Goal: Information Seeking & Learning: Learn about a topic

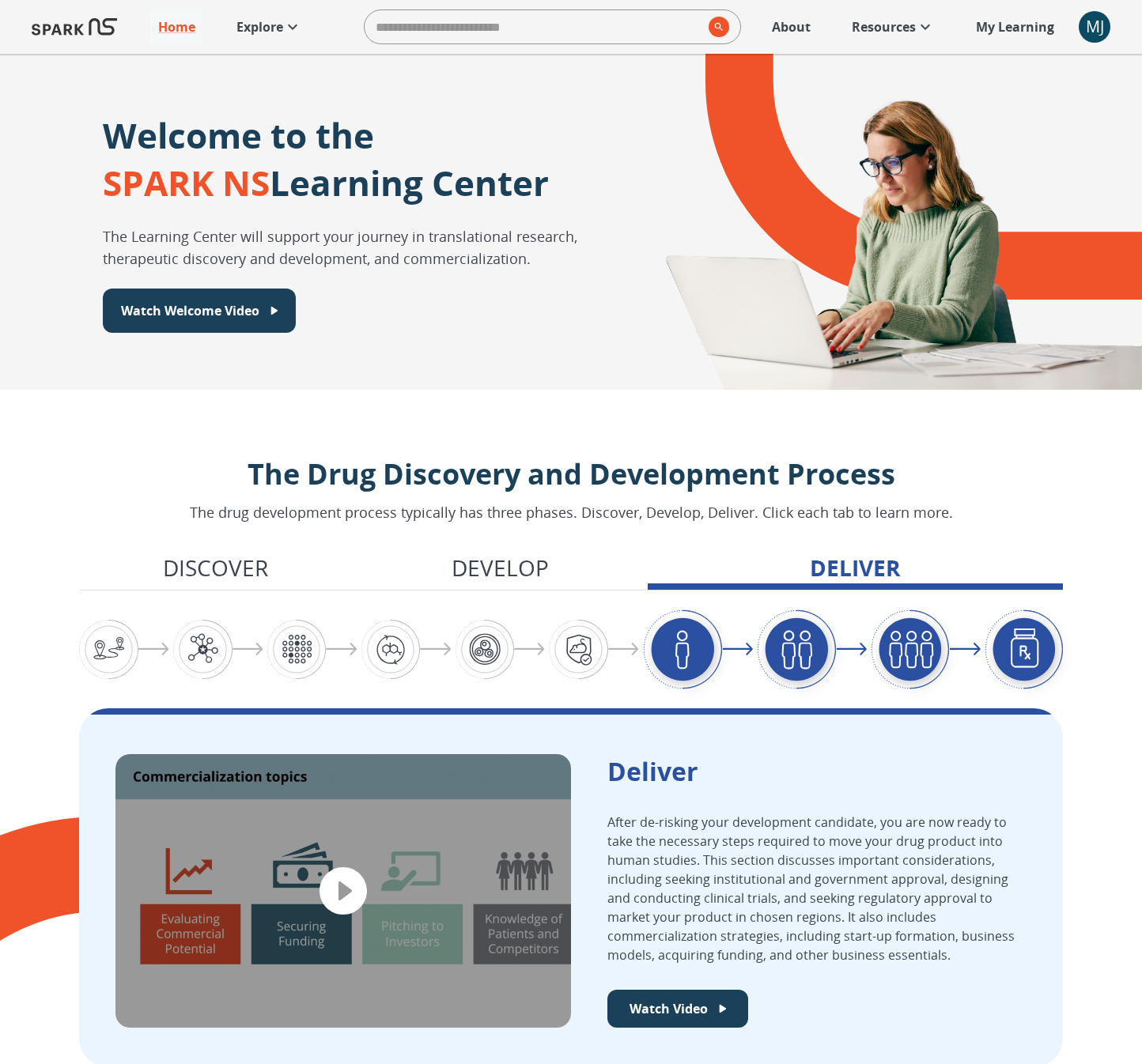
click at [488, 642] on img "Graphic showing the progression through the Discover, Develop, and Deliver pipe…" at bounding box center [485, 649] width 60 height 60
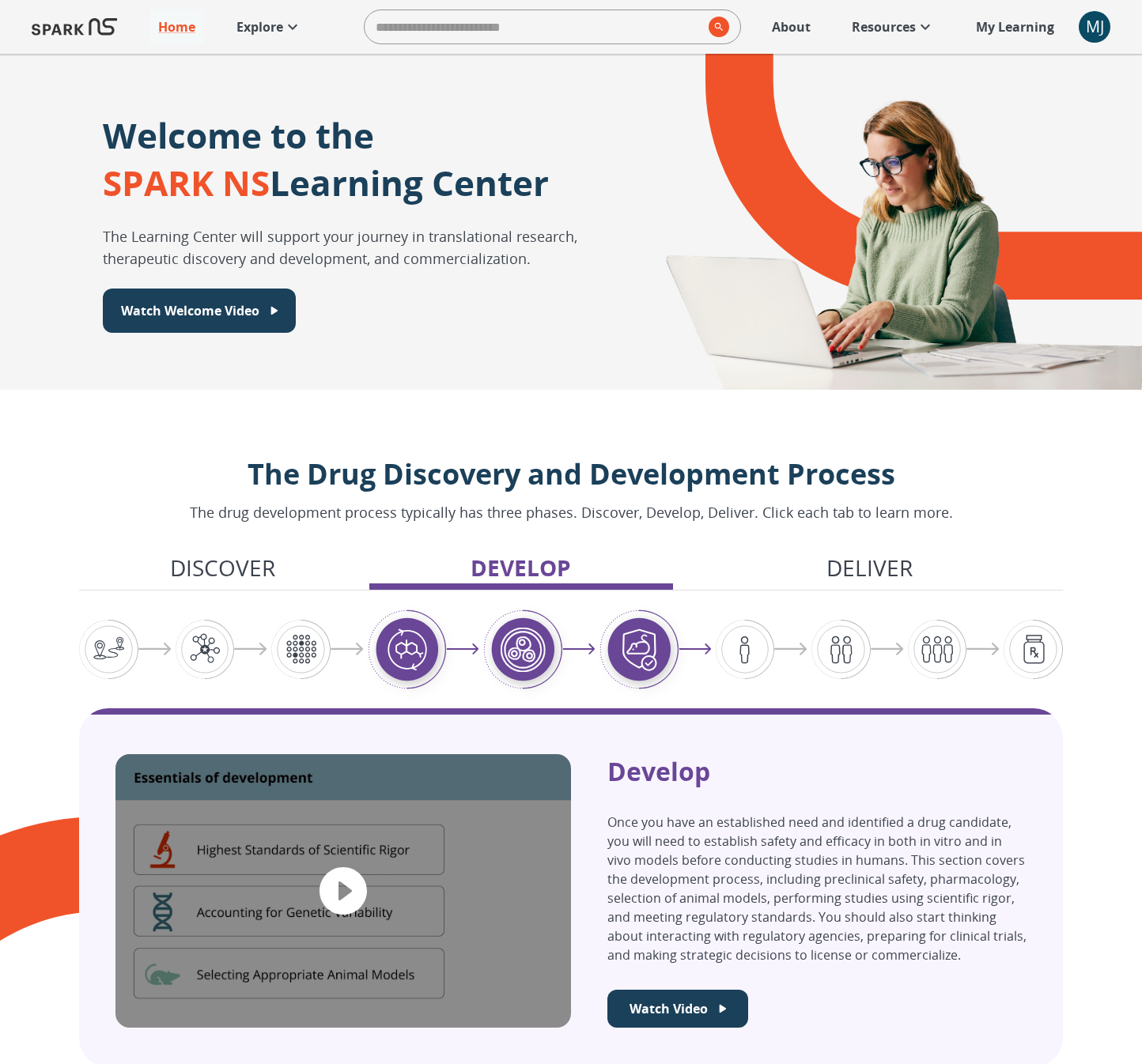
click at [261, 24] on p "Explore" at bounding box center [259, 26] width 47 height 19
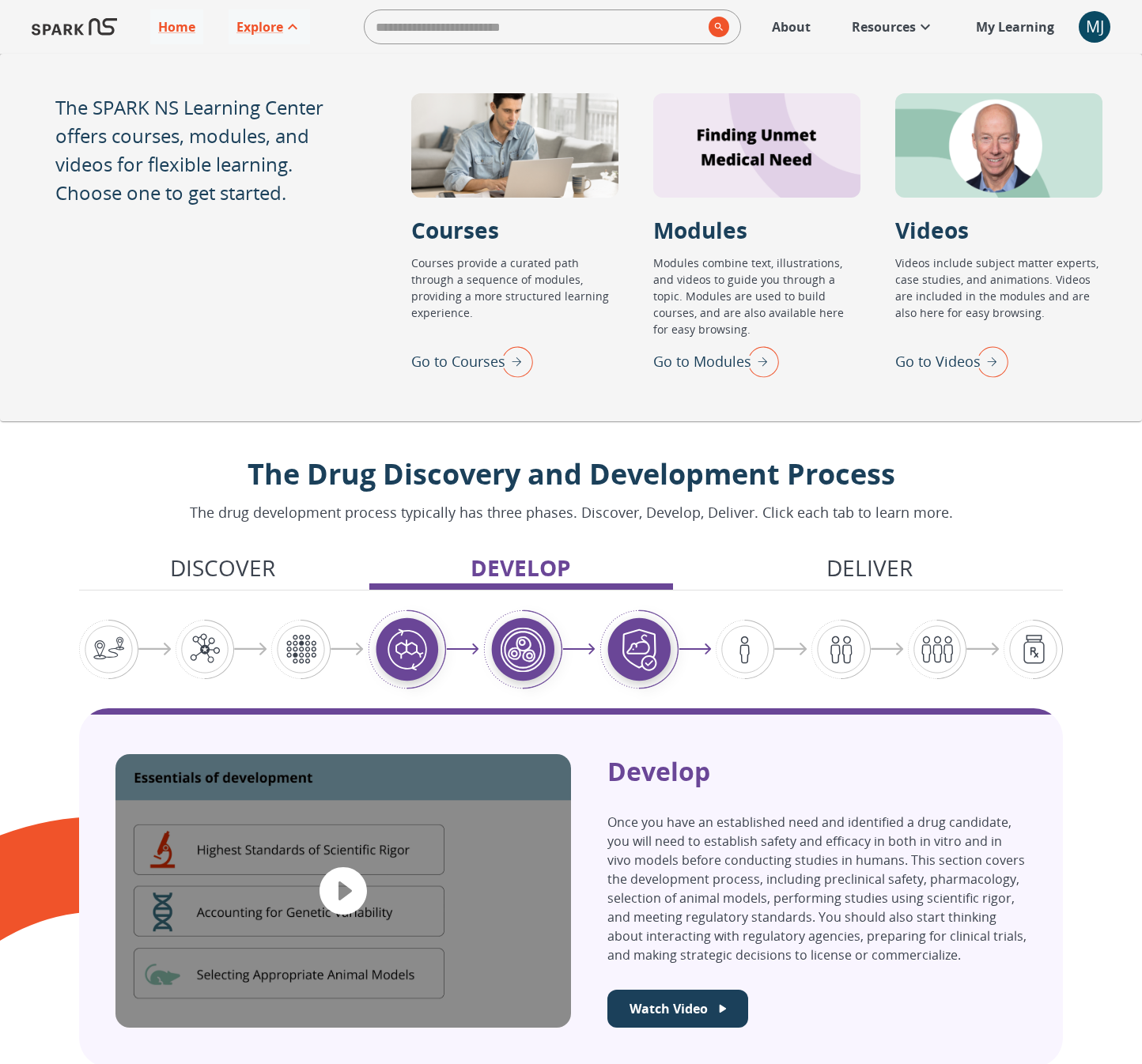
click at [703, 357] on p "Go to Modules" at bounding box center [702, 362] width 98 height 21
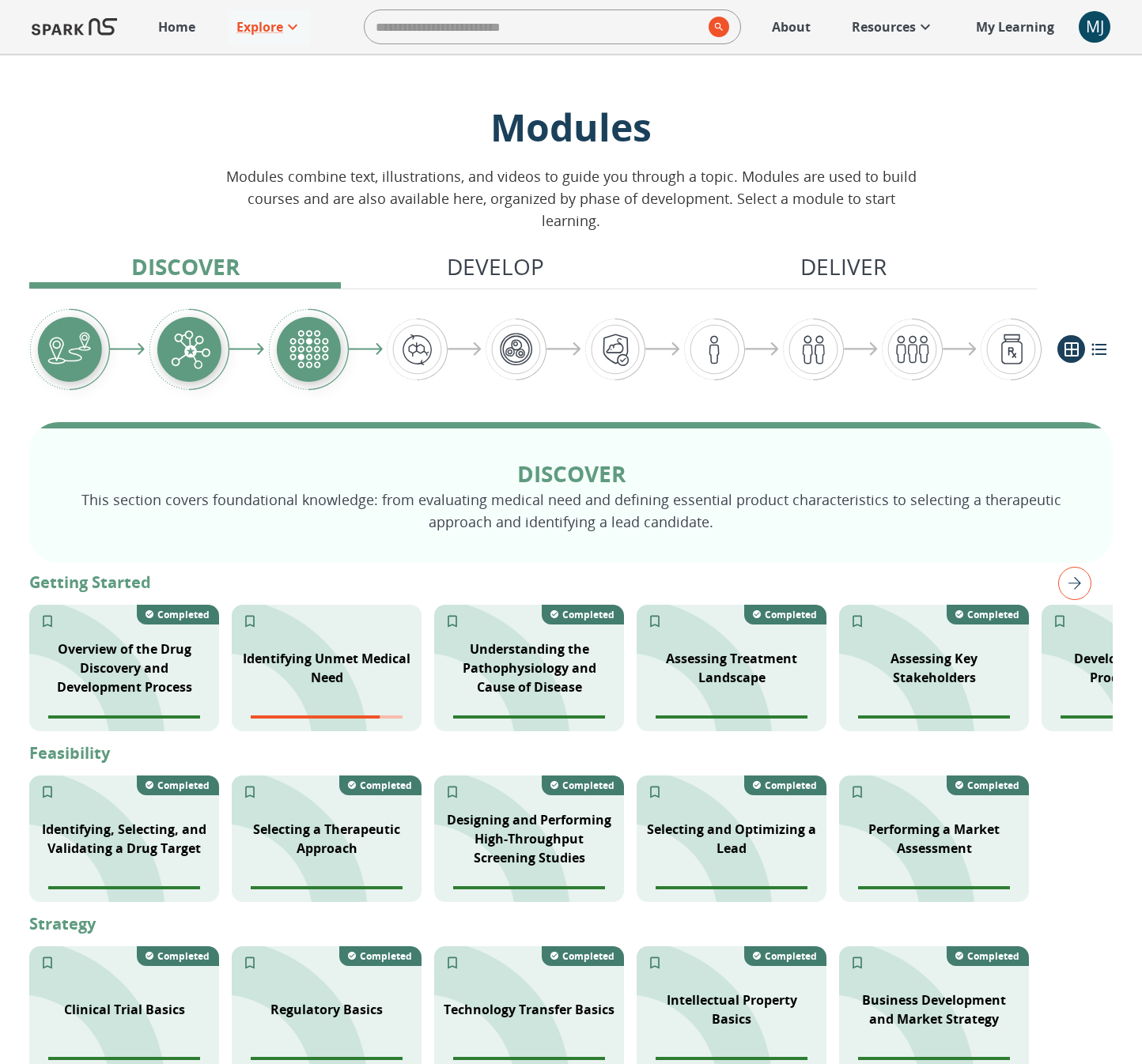
click at [422, 331] on img "Graphic showing the progression through the Discover, Develop, and Deliver pipe…" at bounding box center [417, 349] width 61 height 61
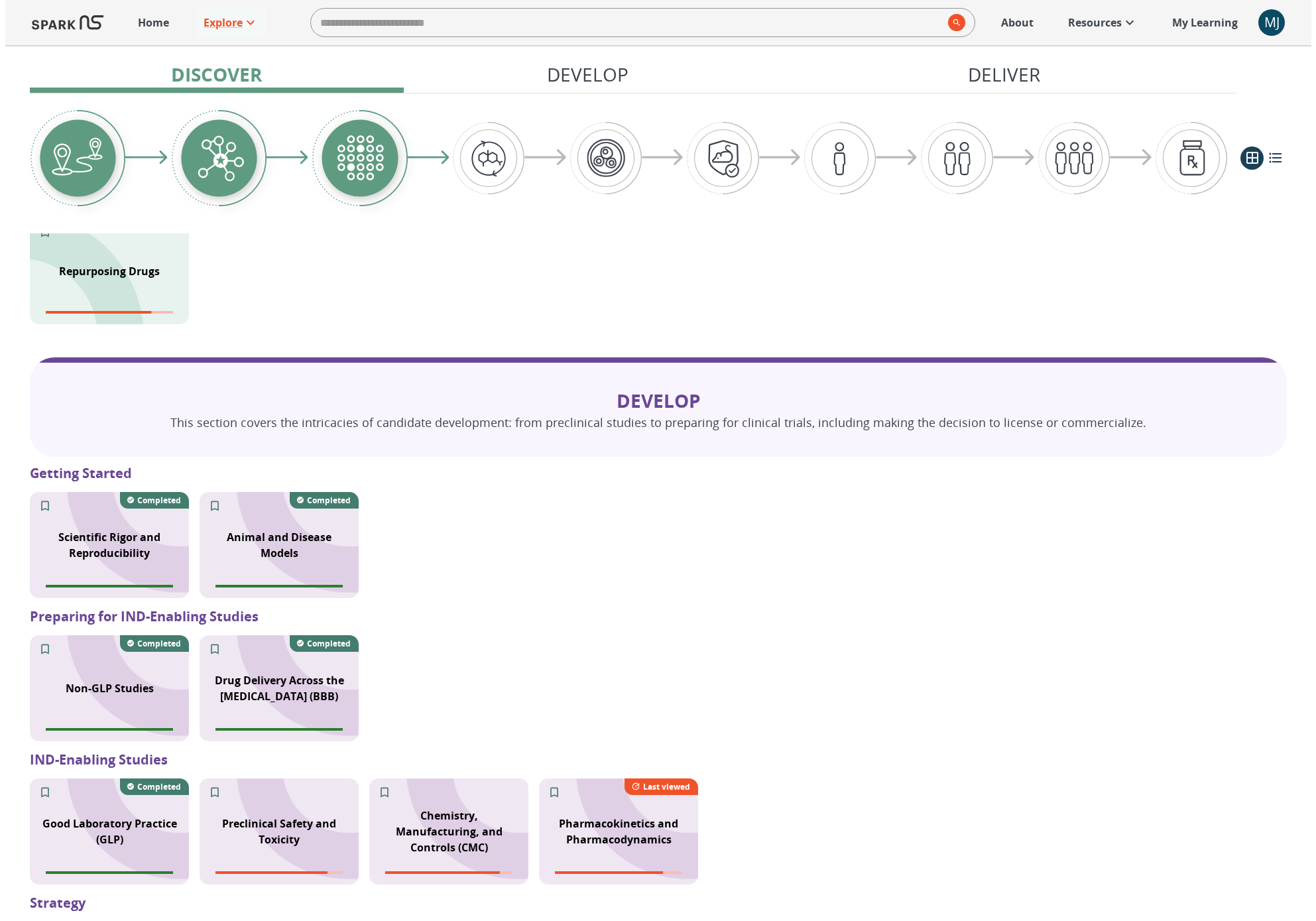
scroll to position [761, 0]
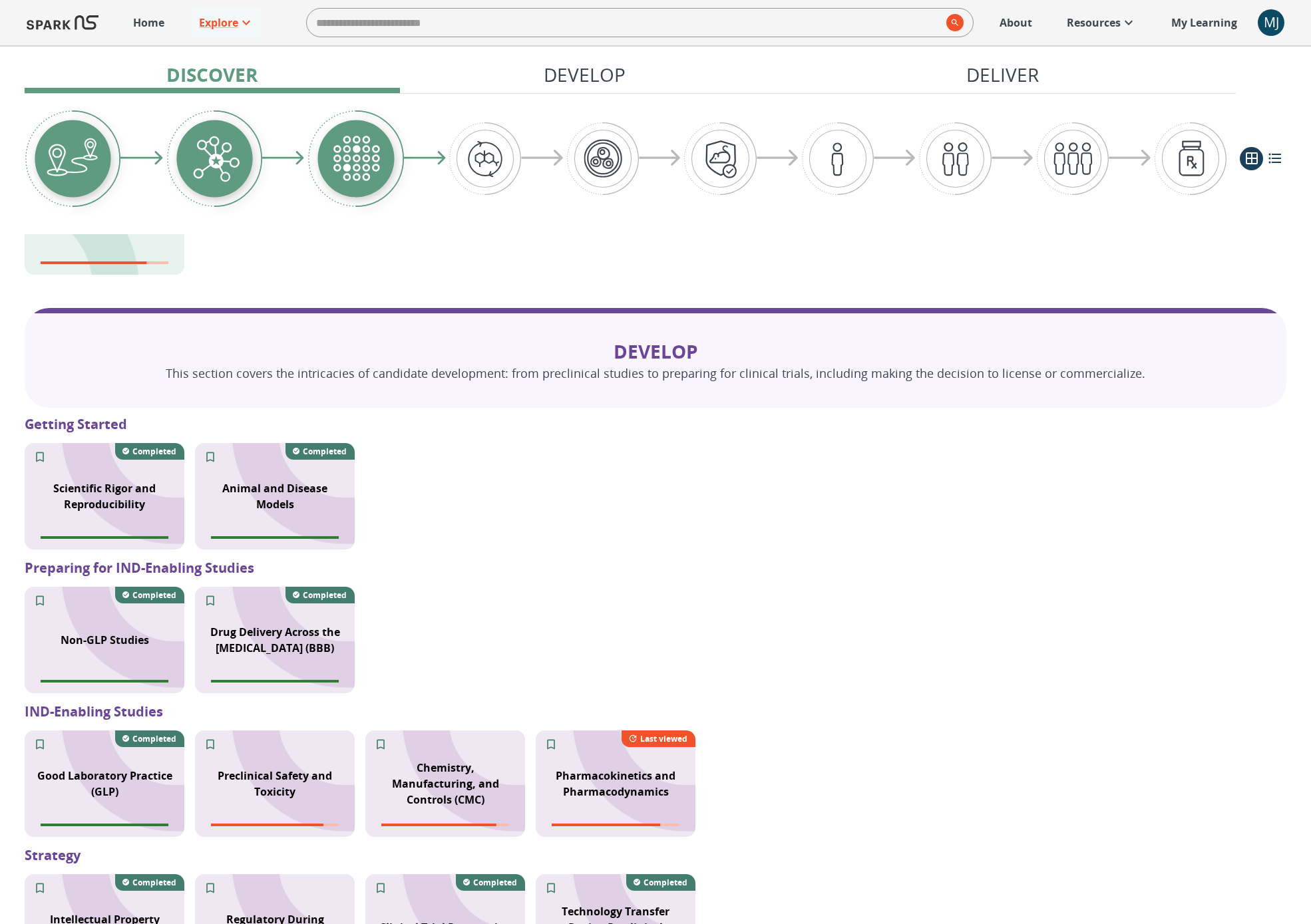
click at [162, 487] on p "Scientific Rigor and Reproducibility" at bounding box center [104, 496] width 144 height 32
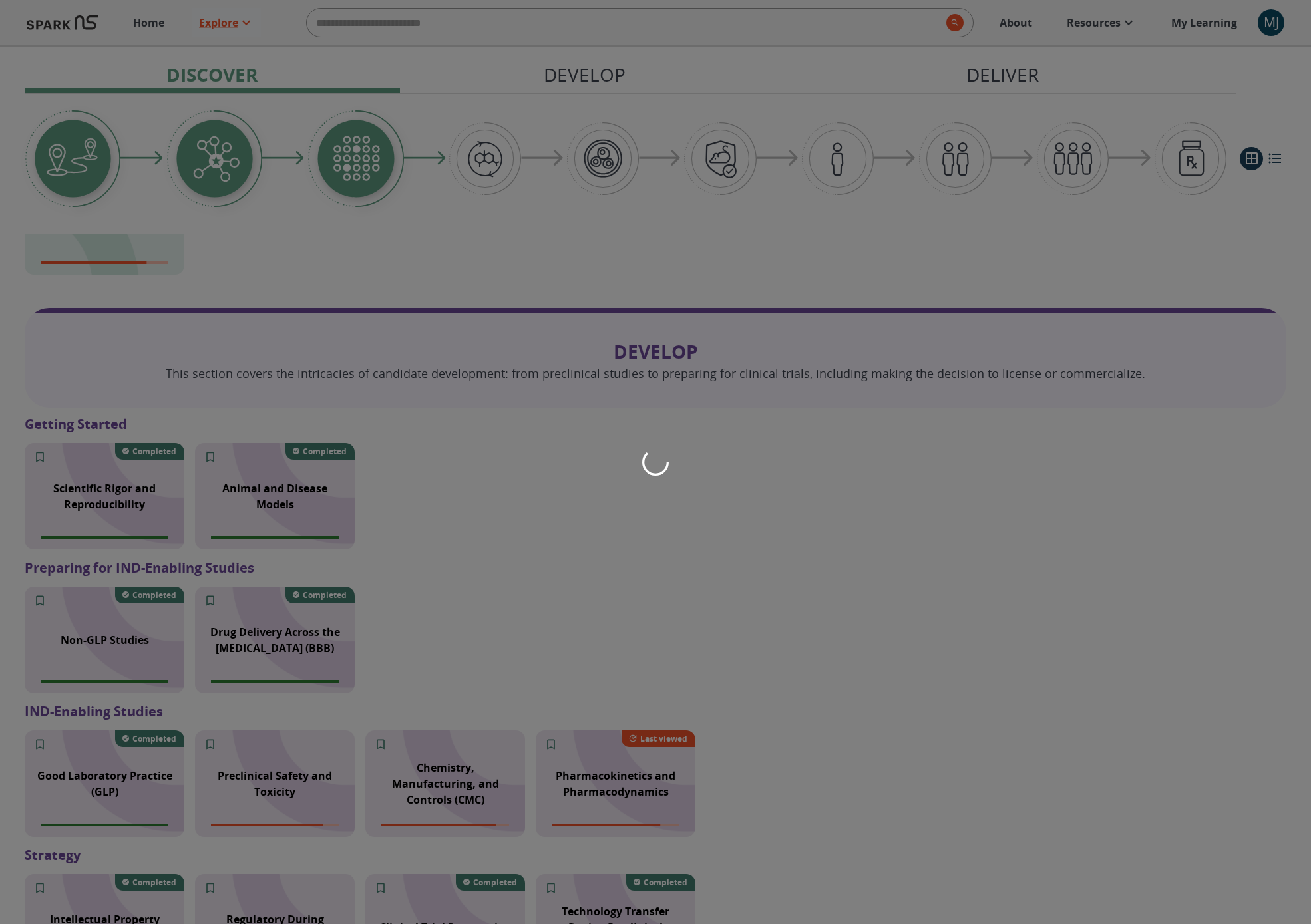
click at [162, 487] on div at bounding box center [655, 462] width 1311 height 924
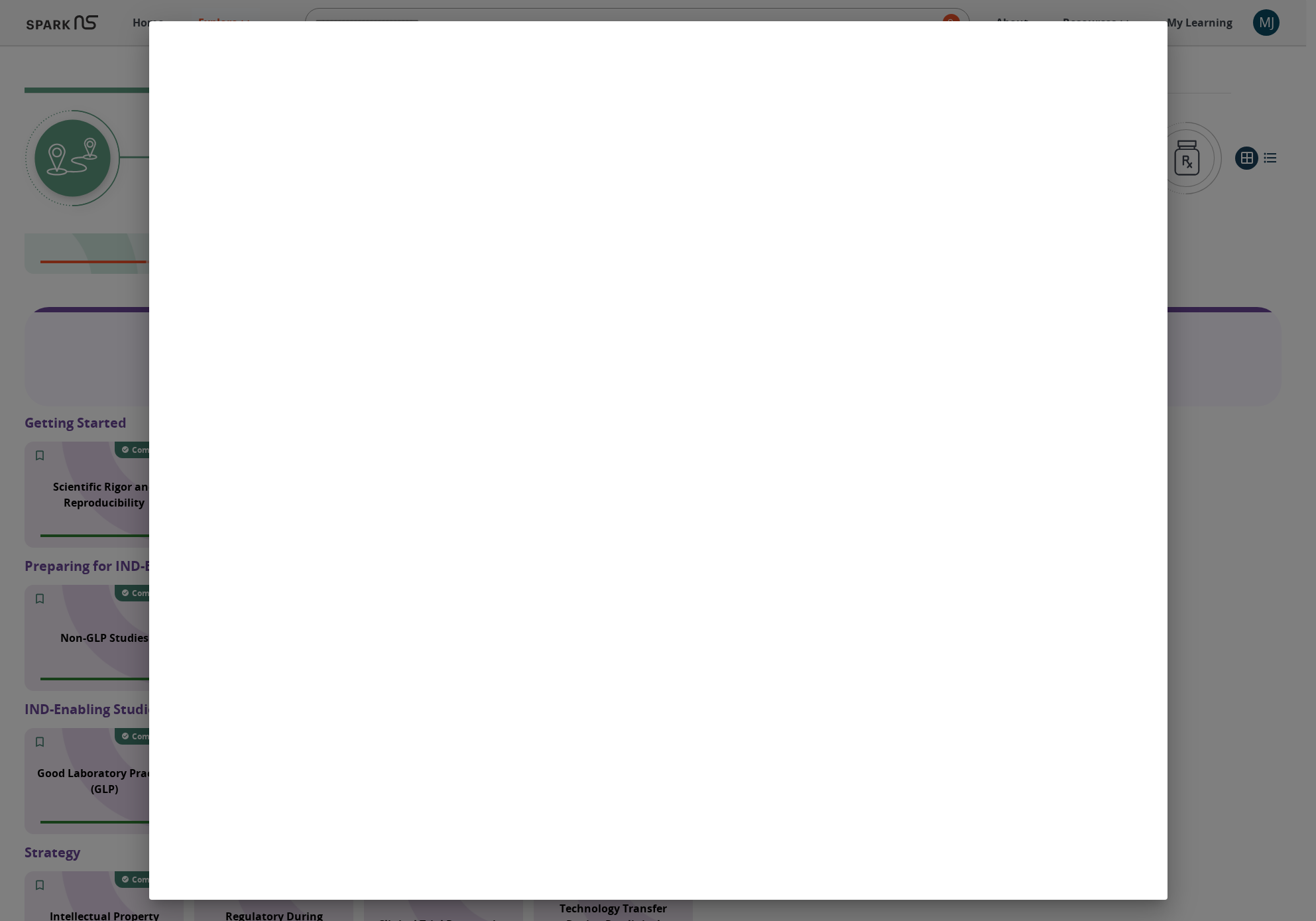
click at [957, 90] on div at bounding box center [658, 460] width 1316 height 921
click at [957, 86] on div at bounding box center [658, 460] width 1316 height 921
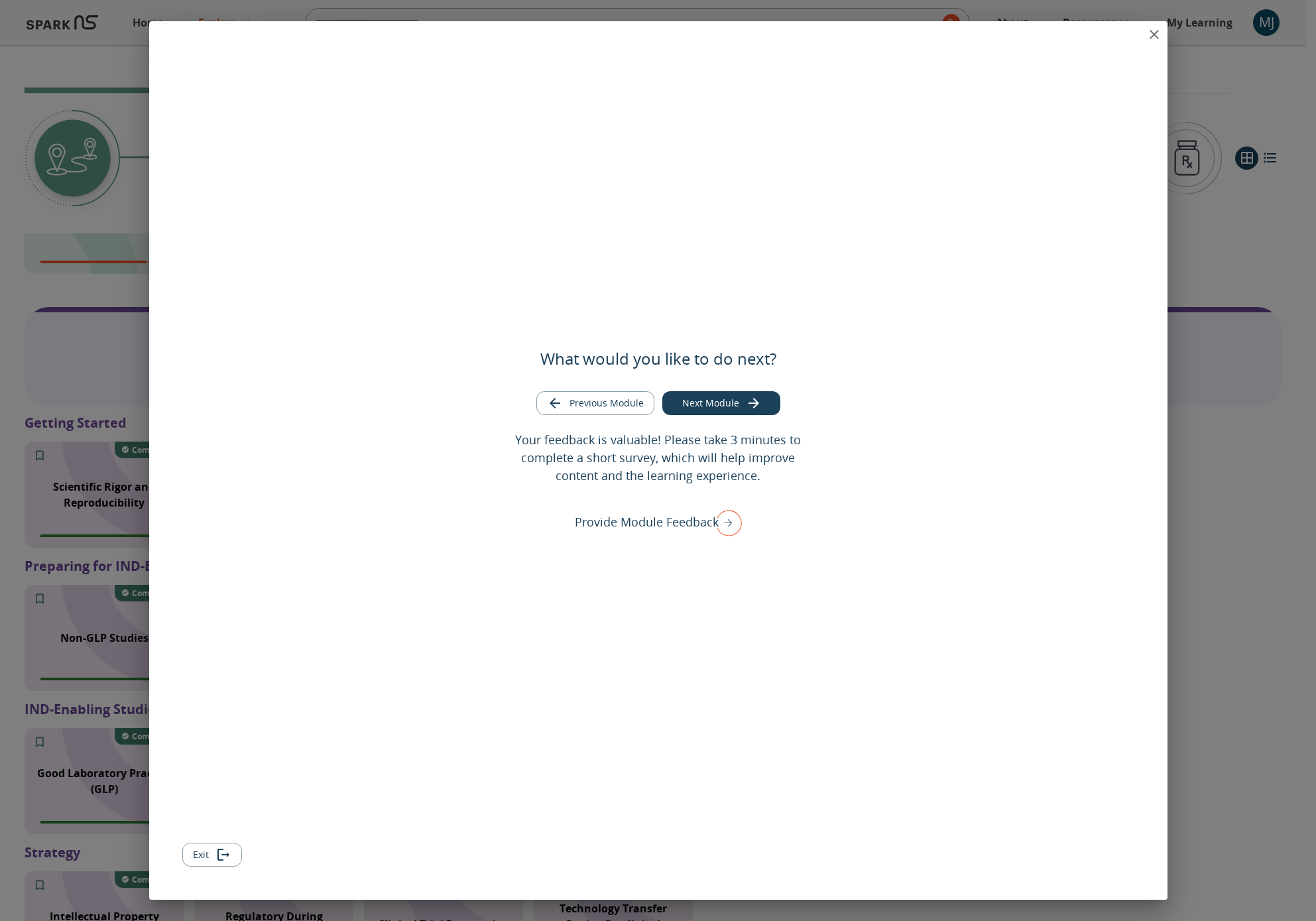
click at [957, 34] on icon "close" at bounding box center [1154, 34] width 16 height 16
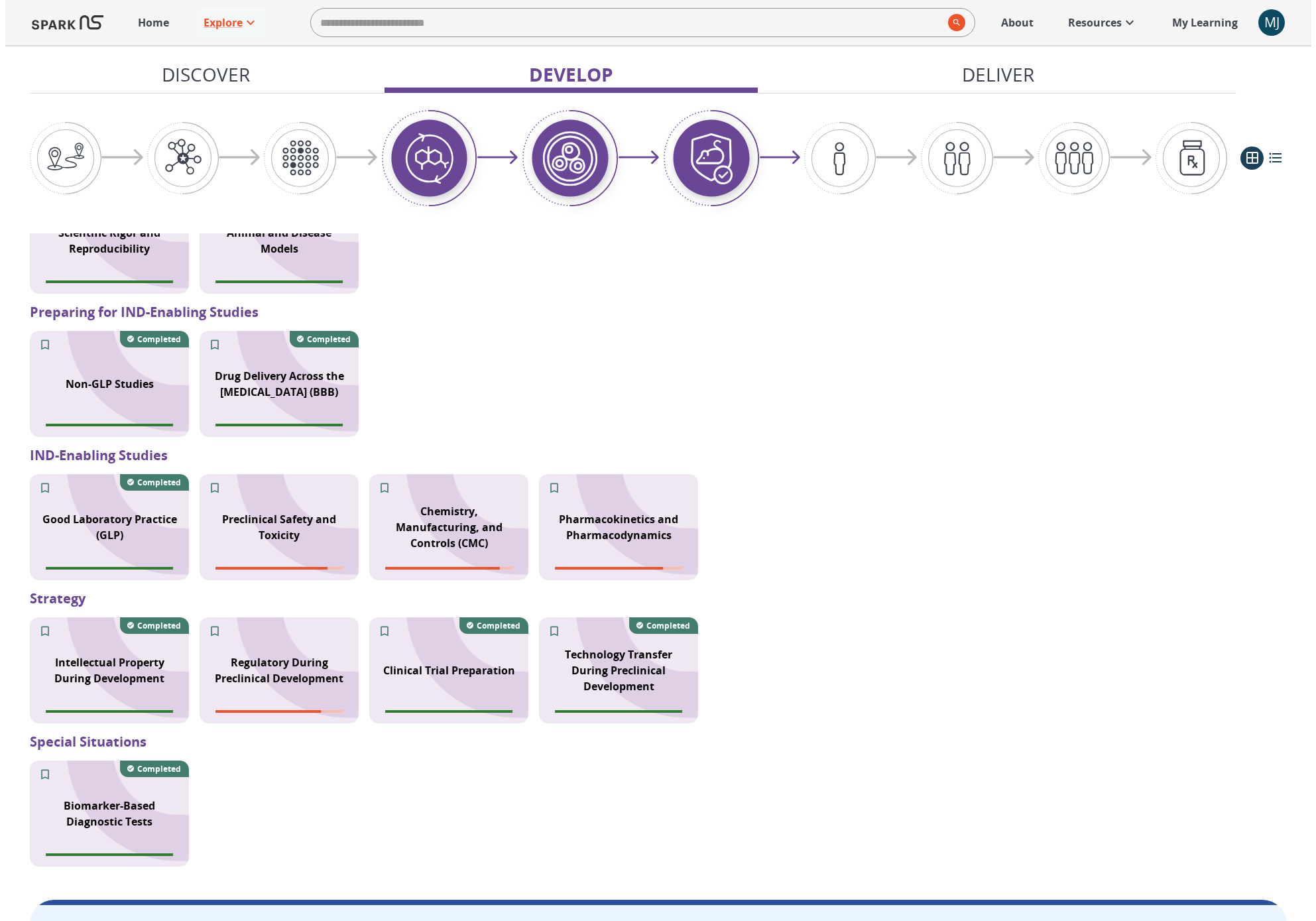
scroll to position [982, 0]
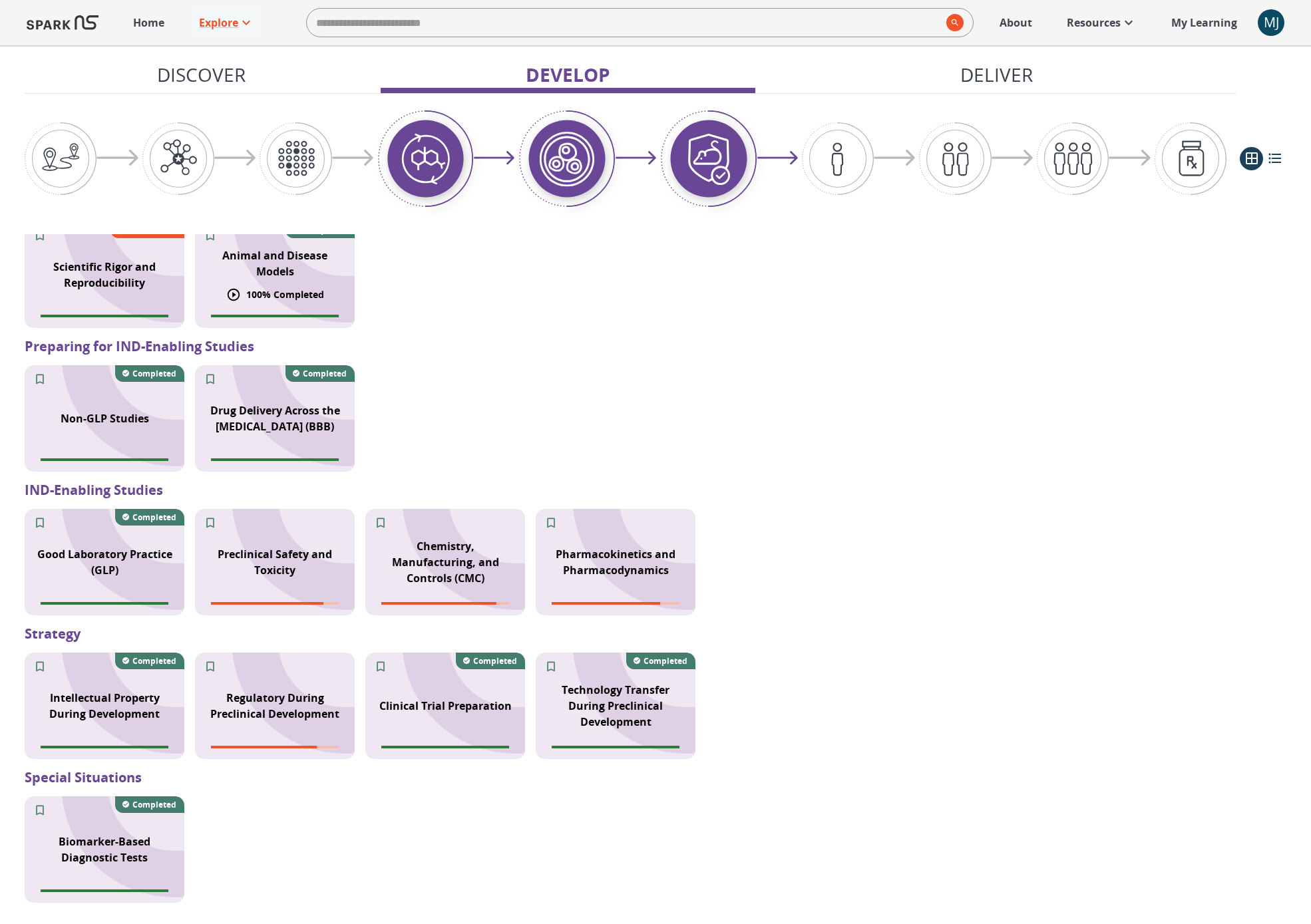
click at [278, 278] on p "Animal and Disease Models" at bounding box center [274, 263] width 144 height 32
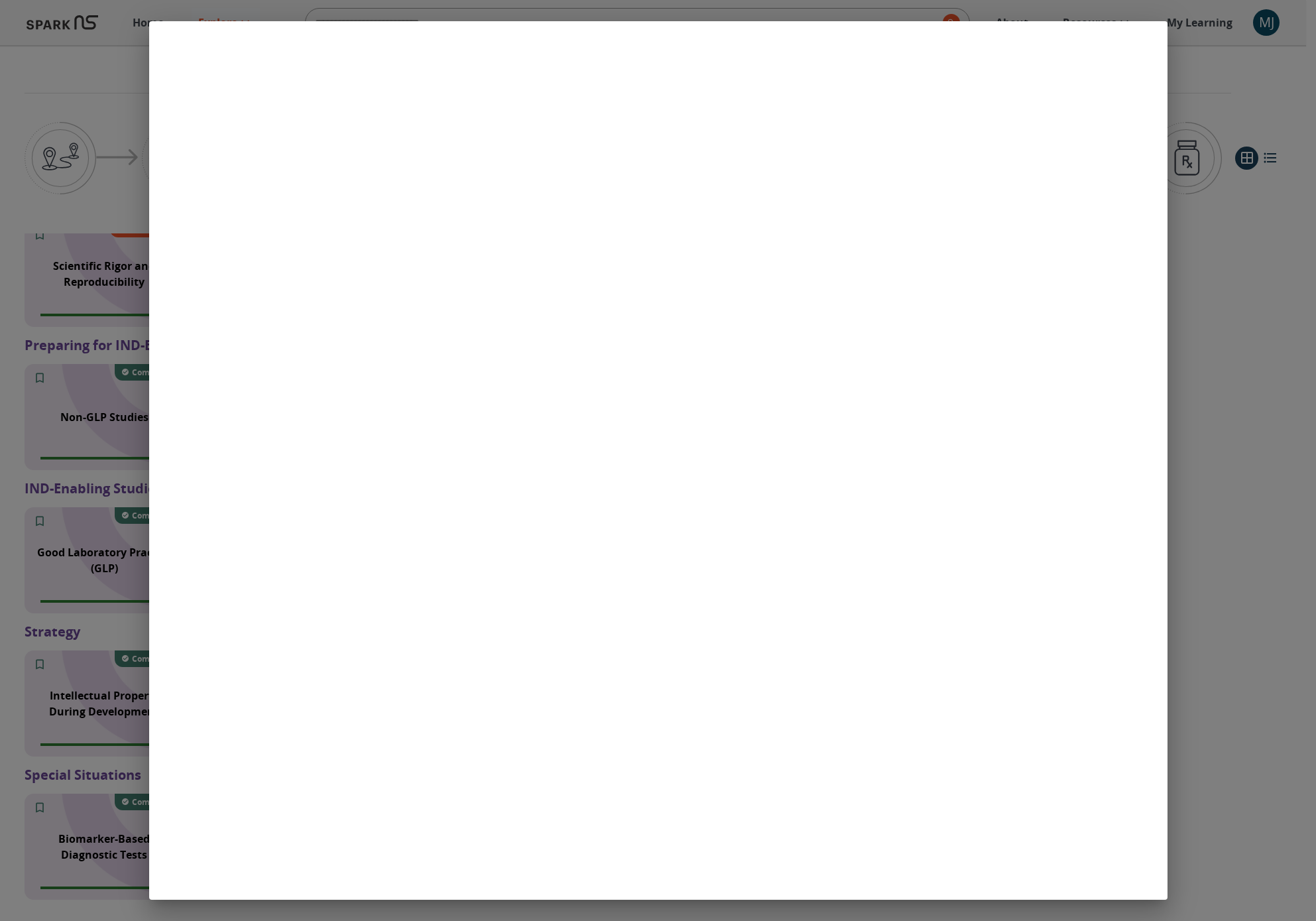
click at [957, 513] on div at bounding box center [658, 460] width 1316 height 921
click at [957, 511] on div at bounding box center [658, 460] width 1316 height 921
click at [957, 450] on div at bounding box center [658, 460] width 1316 height 921
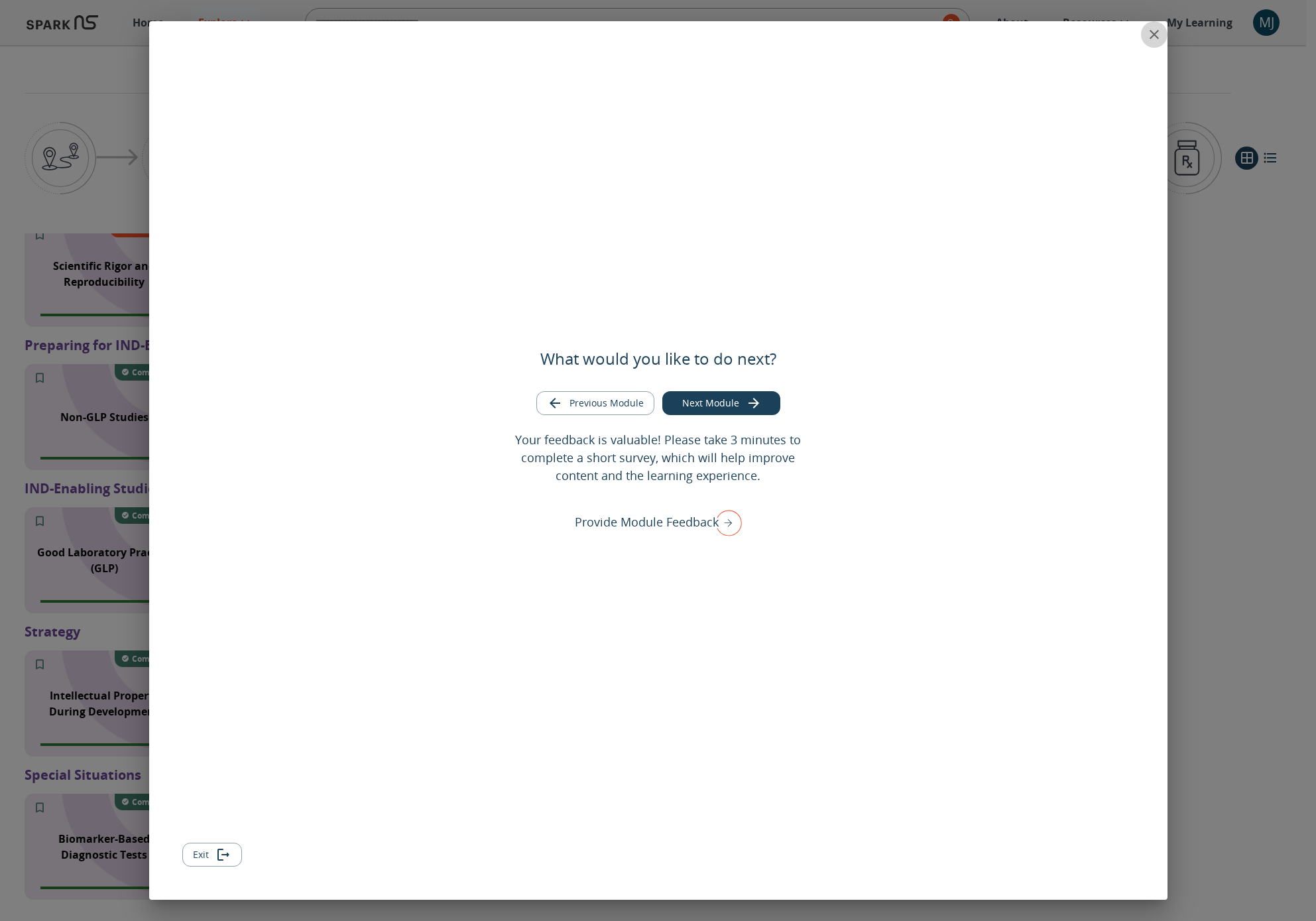
click at [957, 36] on icon "close" at bounding box center [1154, 35] width 10 height 10
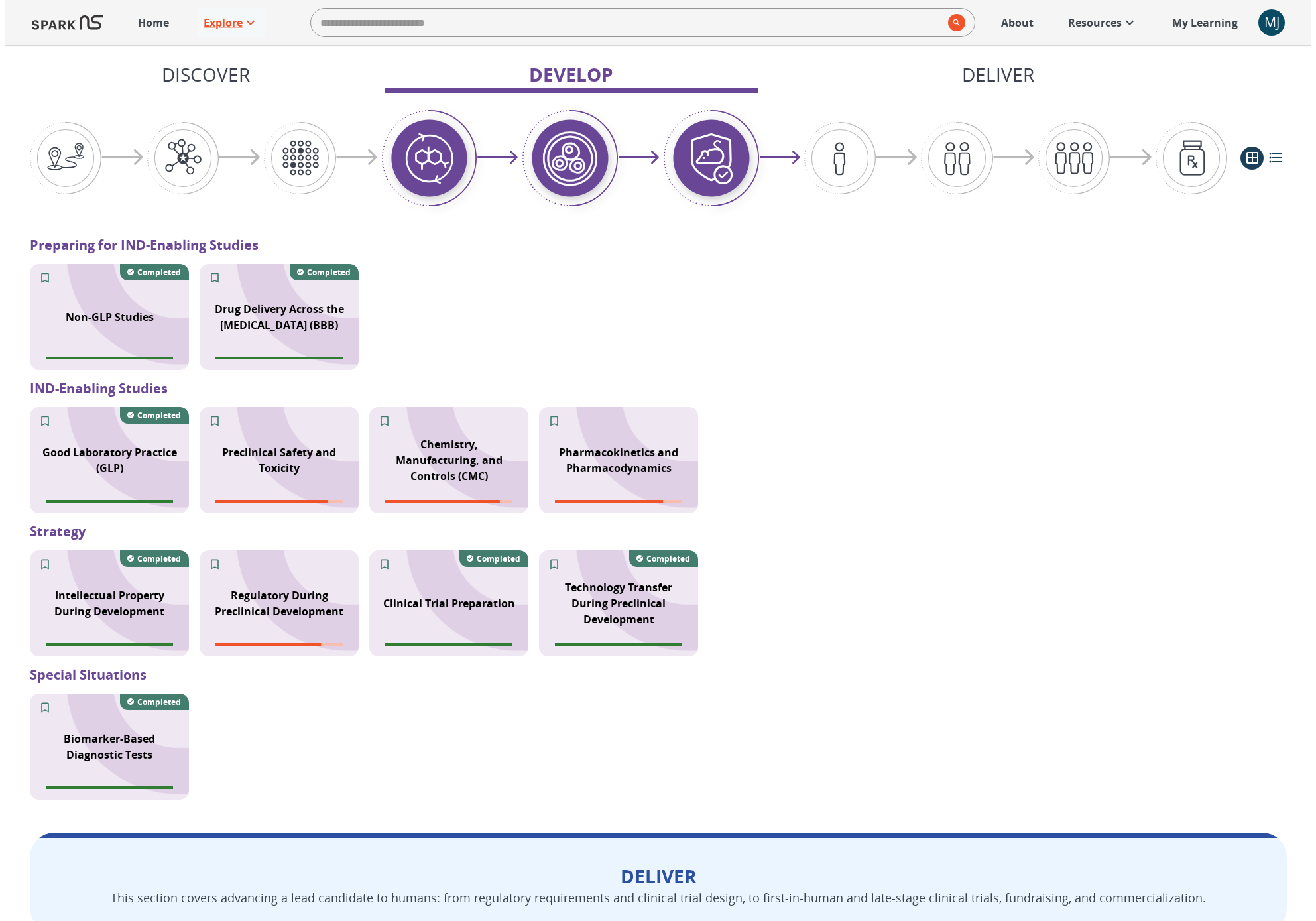
scroll to position [1065, 0]
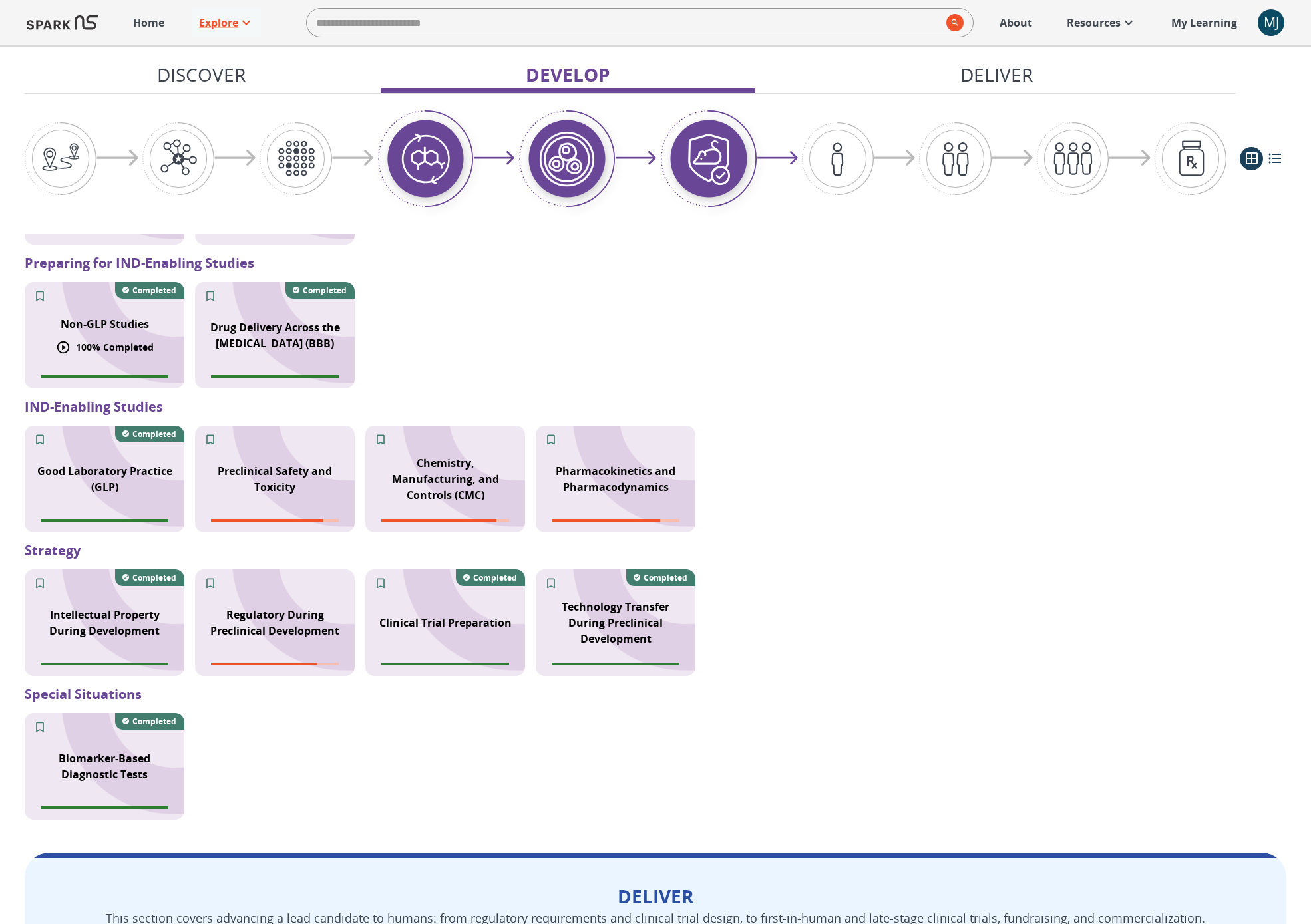
click at [146, 340] on p "100 % Completed" at bounding box center [114, 347] width 78 height 14
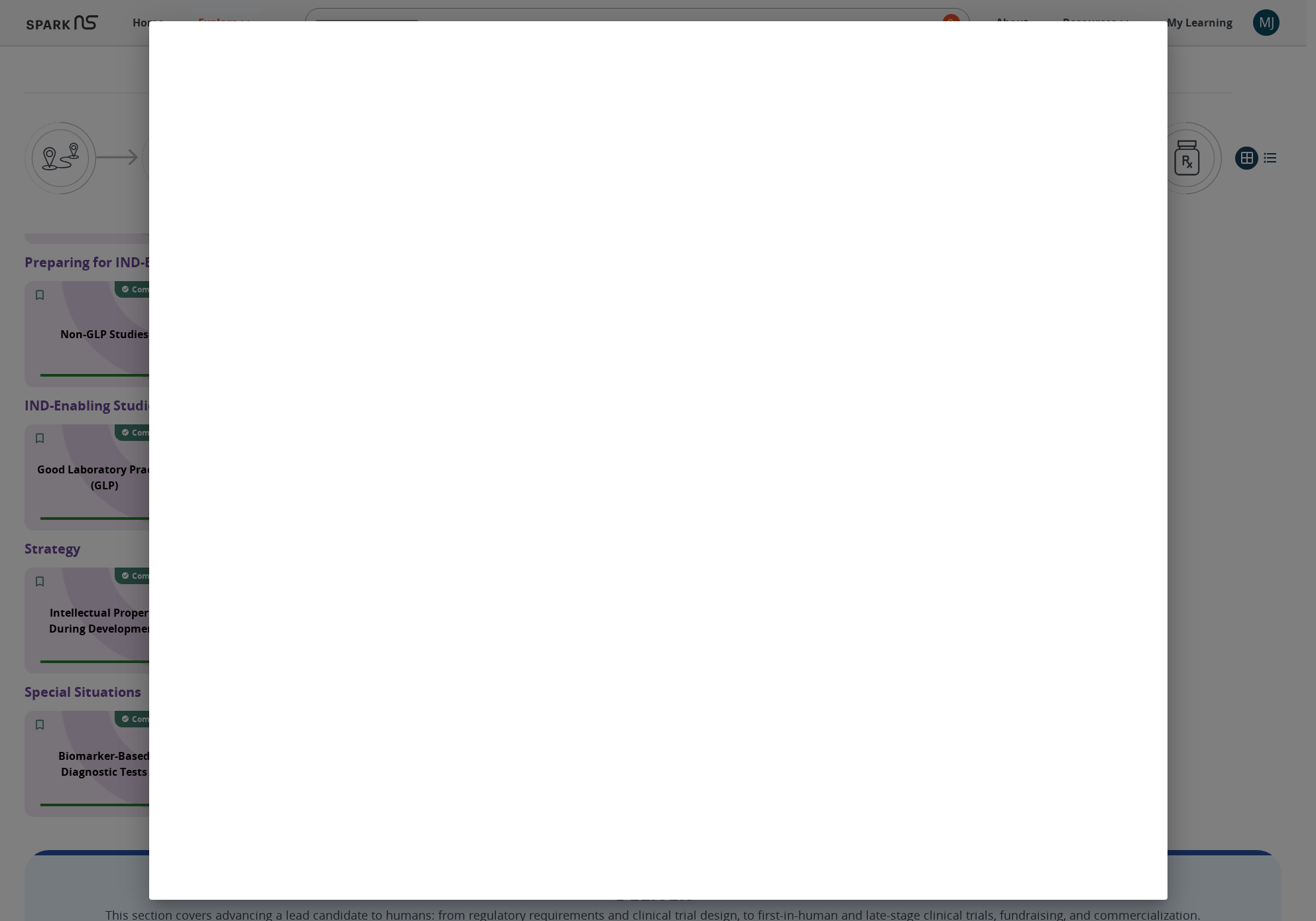
click at [957, 220] on div at bounding box center [658, 460] width 1316 height 921
click at [957, 221] on div at bounding box center [658, 460] width 1316 height 921
click at [957, 328] on div at bounding box center [658, 460] width 1316 height 921
click at [957, 326] on div at bounding box center [658, 460] width 1316 height 921
click at [957, 267] on div at bounding box center [658, 460] width 1316 height 921
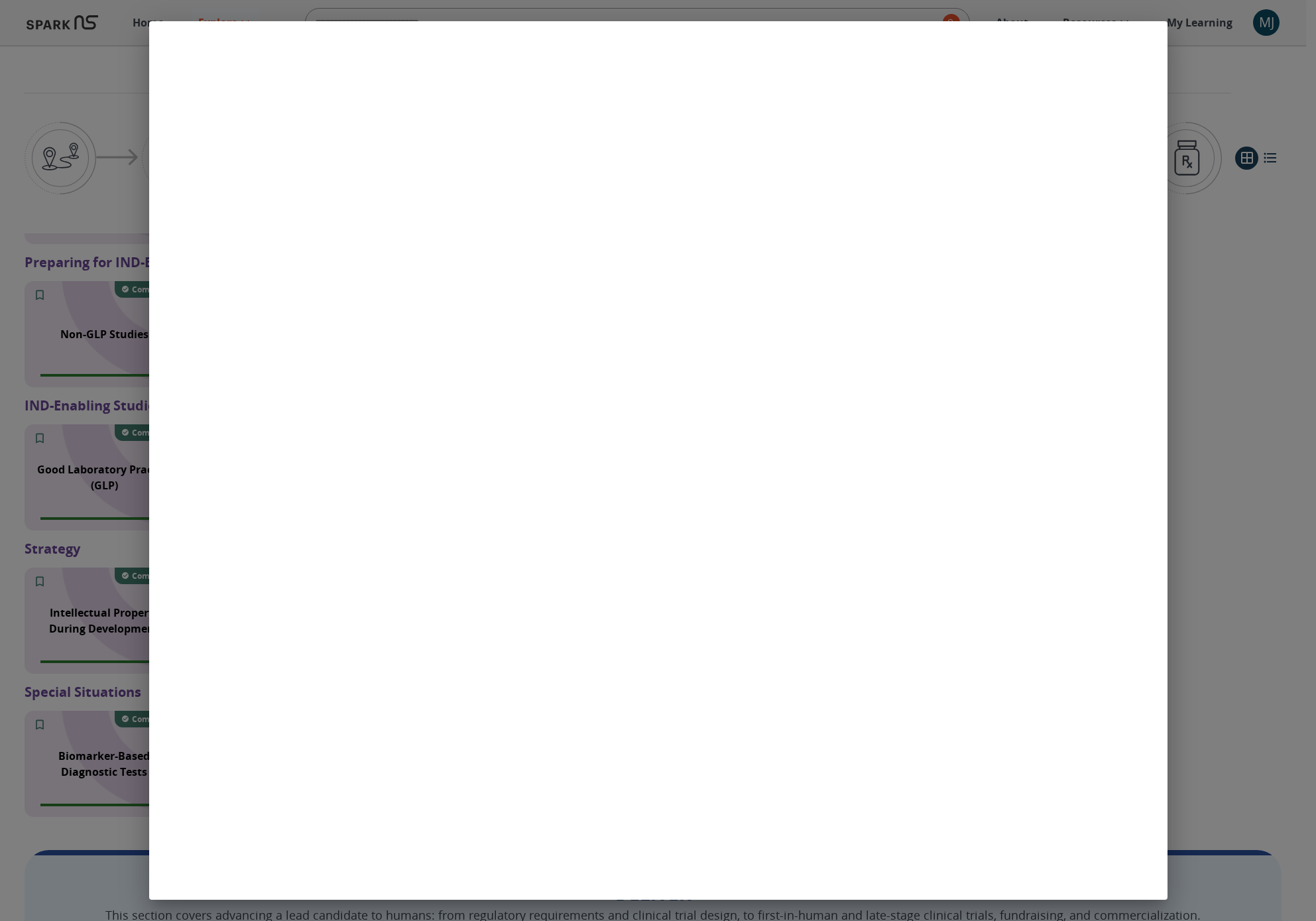
click at [957, 263] on div at bounding box center [658, 460] width 1316 height 921
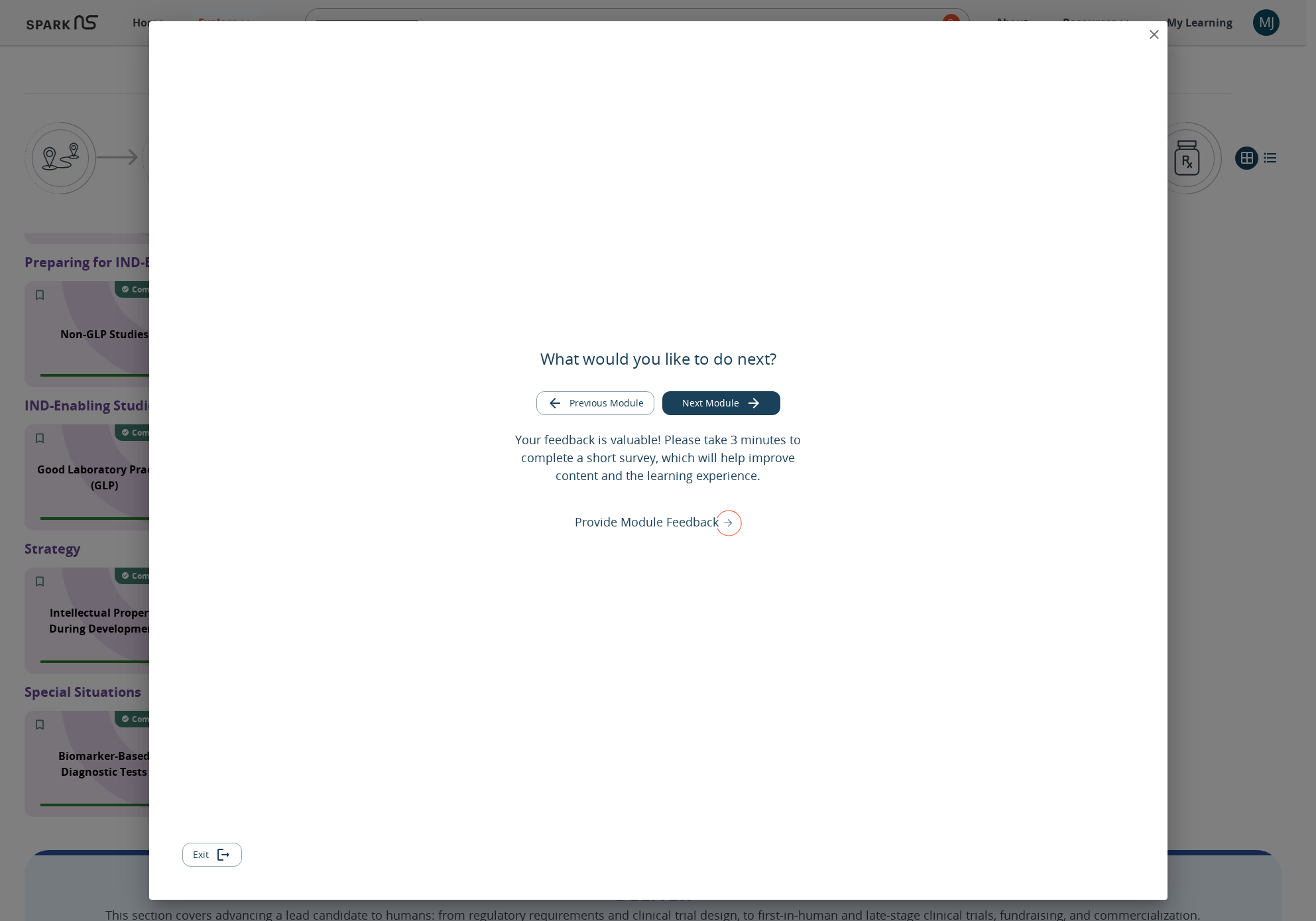
click at [691, 393] on button "Next Module" at bounding box center [721, 404] width 118 height 25
click at [957, 38] on icon "close" at bounding box center [1154, 35] width 10 height 10
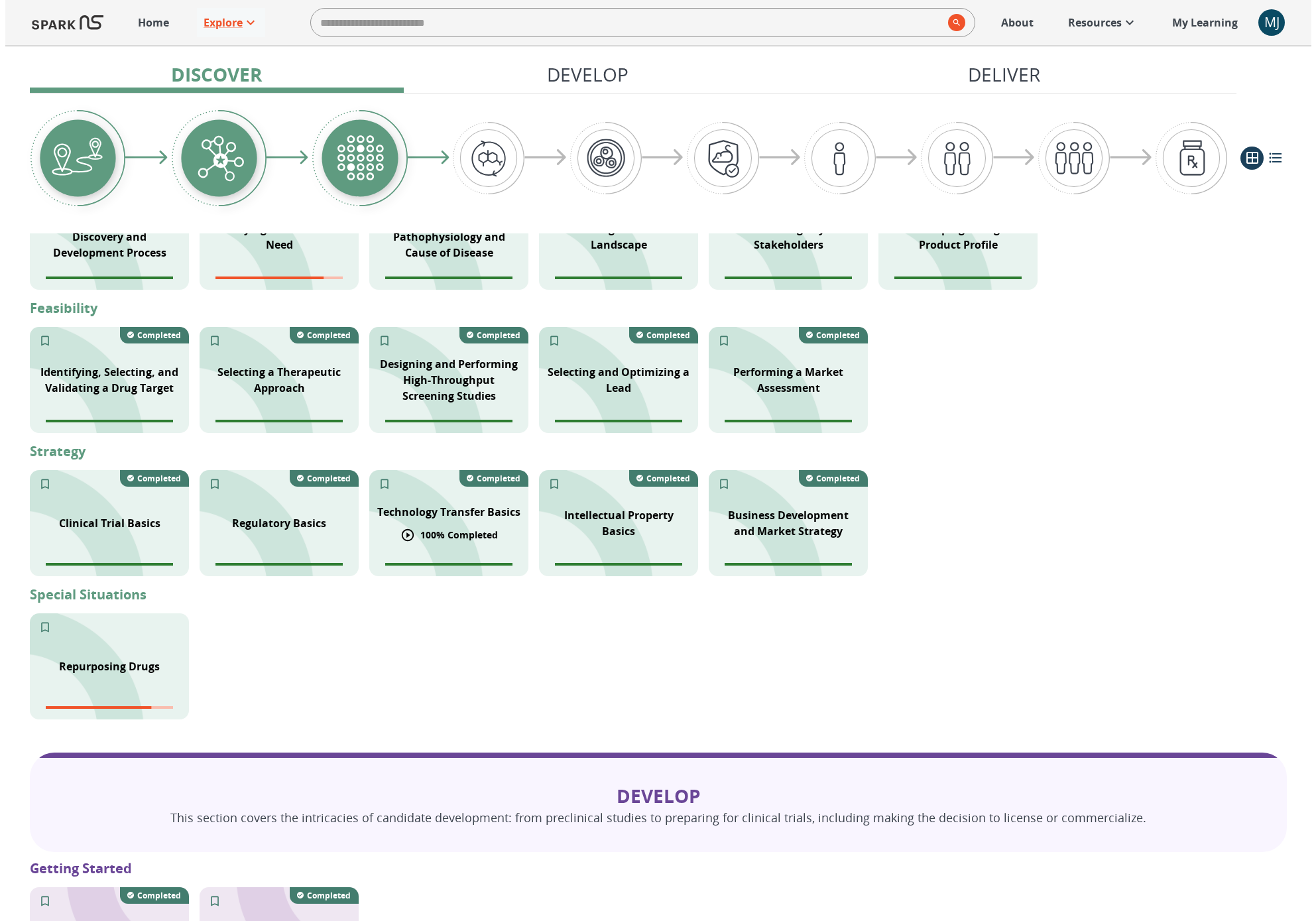
scroll to position [638, 0]
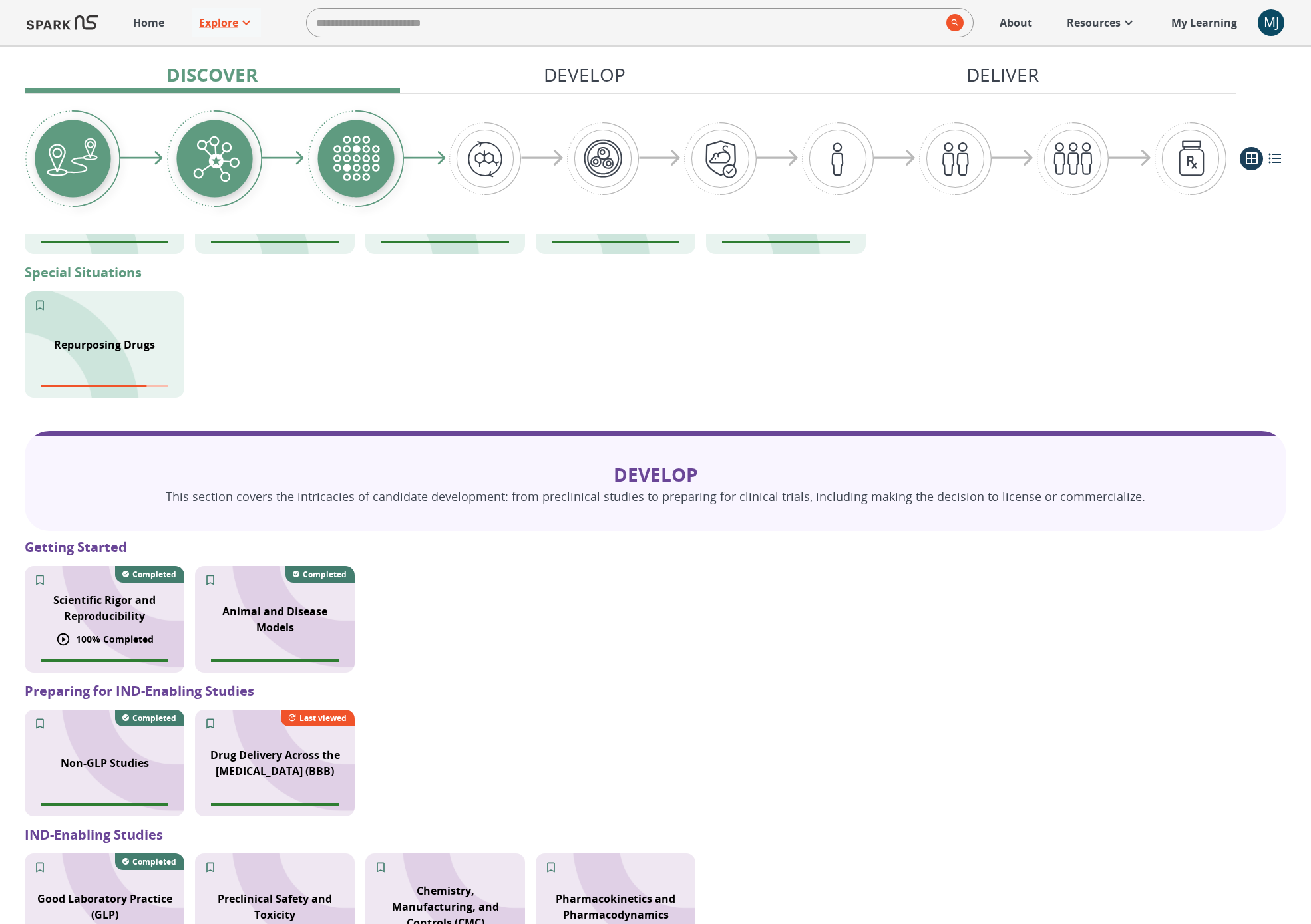
click at [102, 620] on p "Scientific Rigor and Reproducibility" at bounding box center [104, 608] width 144 height 32
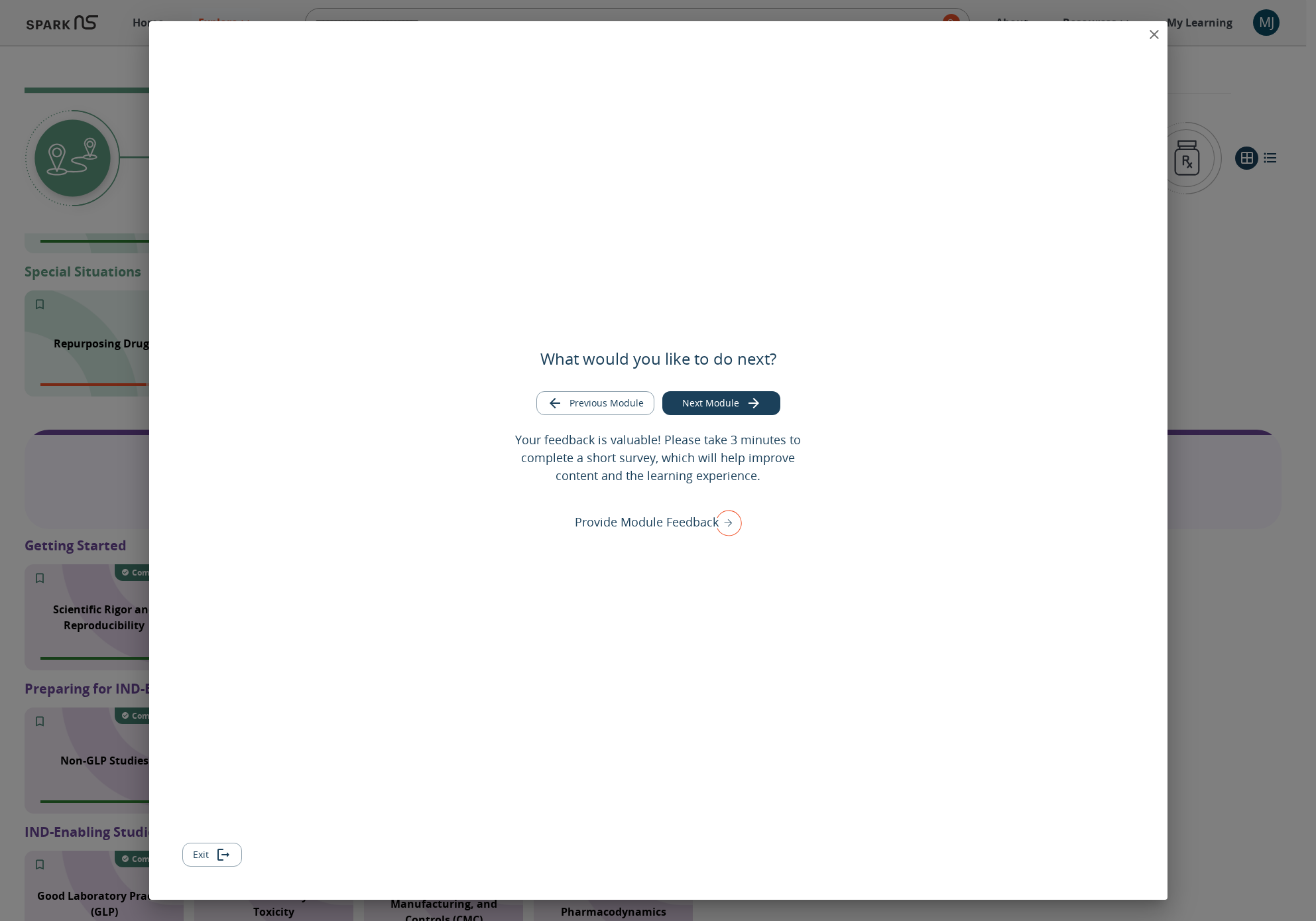
click at [957, 33] on icon "close" at bounding box center [1154, 35] width 10 height 10
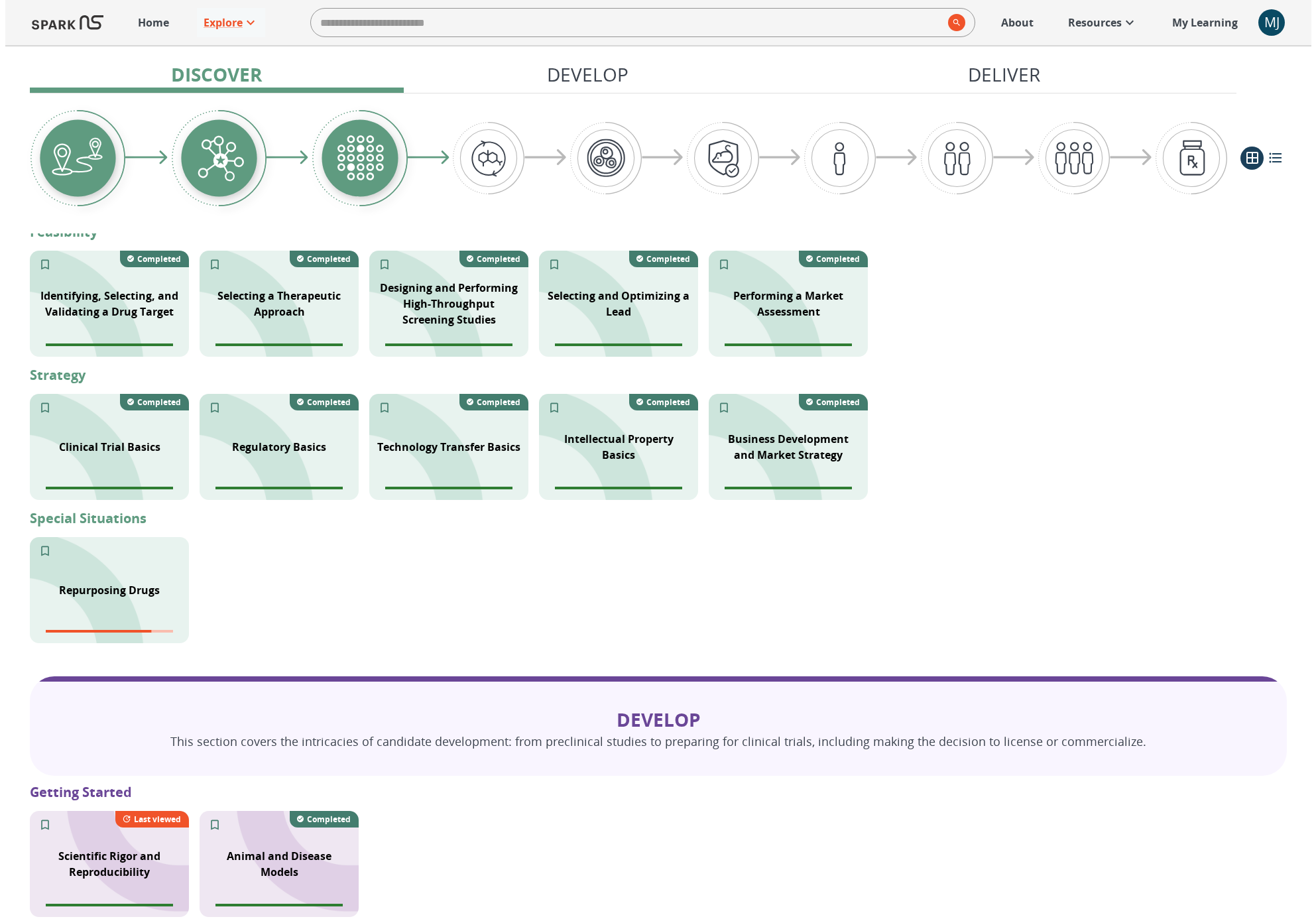
scroll to position [809, 0]
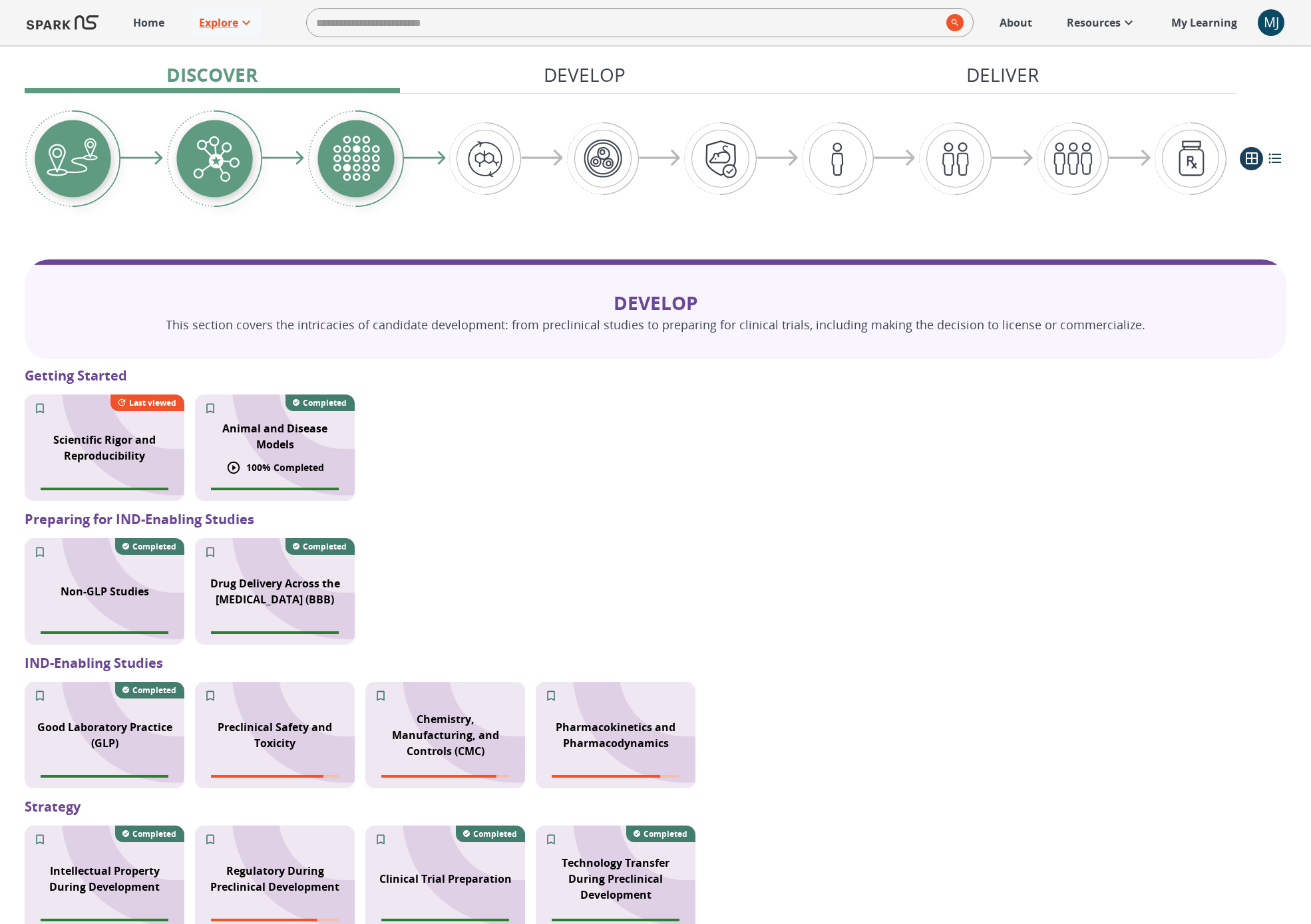
click at [264, 457] on div "Animal and Disease Models" at bounding box center [275, 437] width 159 height 48
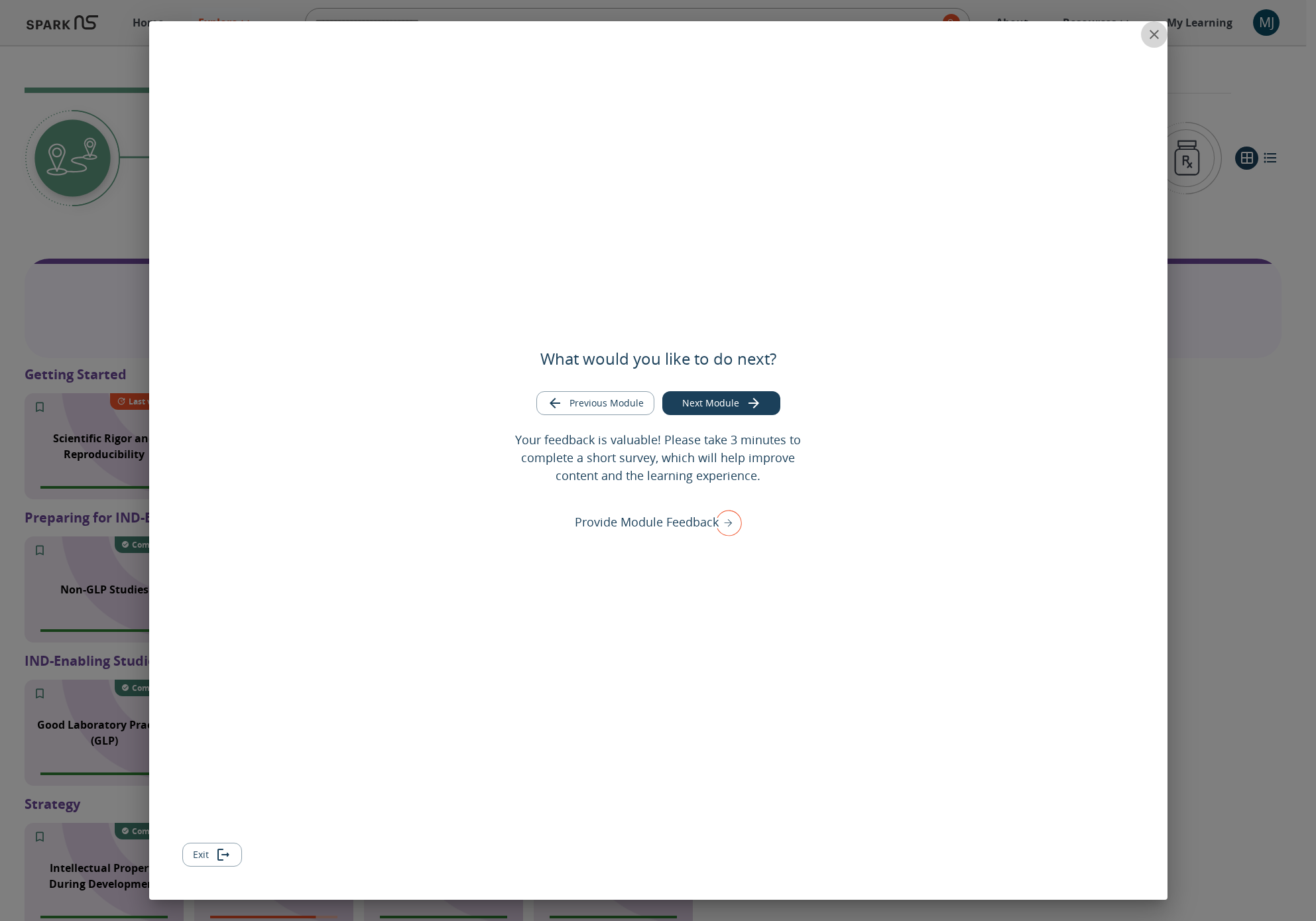
click at [957, 30] on icon "close" at bounding box center [1154, 34] width 16 height 16
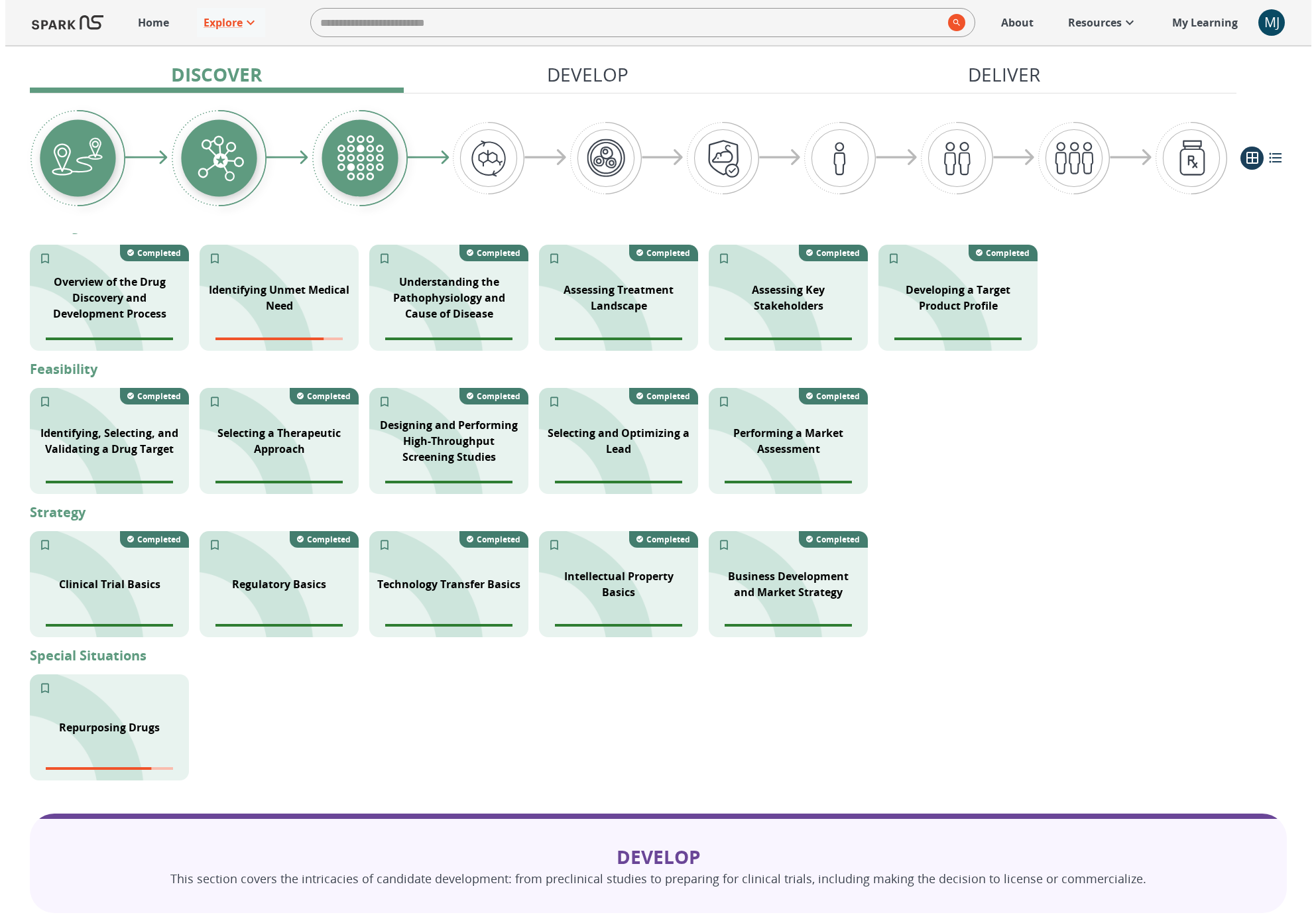
scroll to position [808, 0]
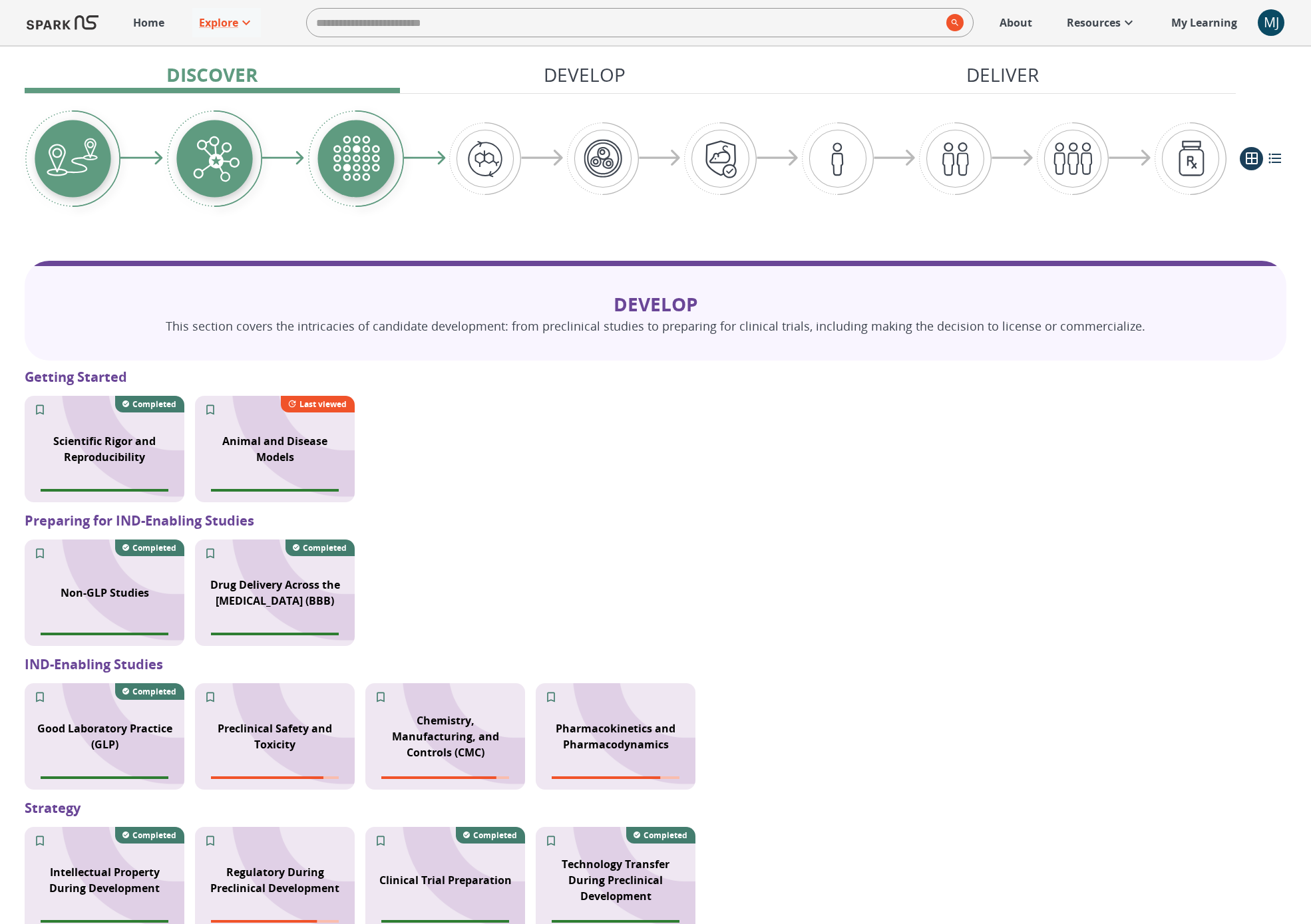
click at [101, 588] on p "Non-GLP Studies" at bounding box center [104, 593] width 89 height 16
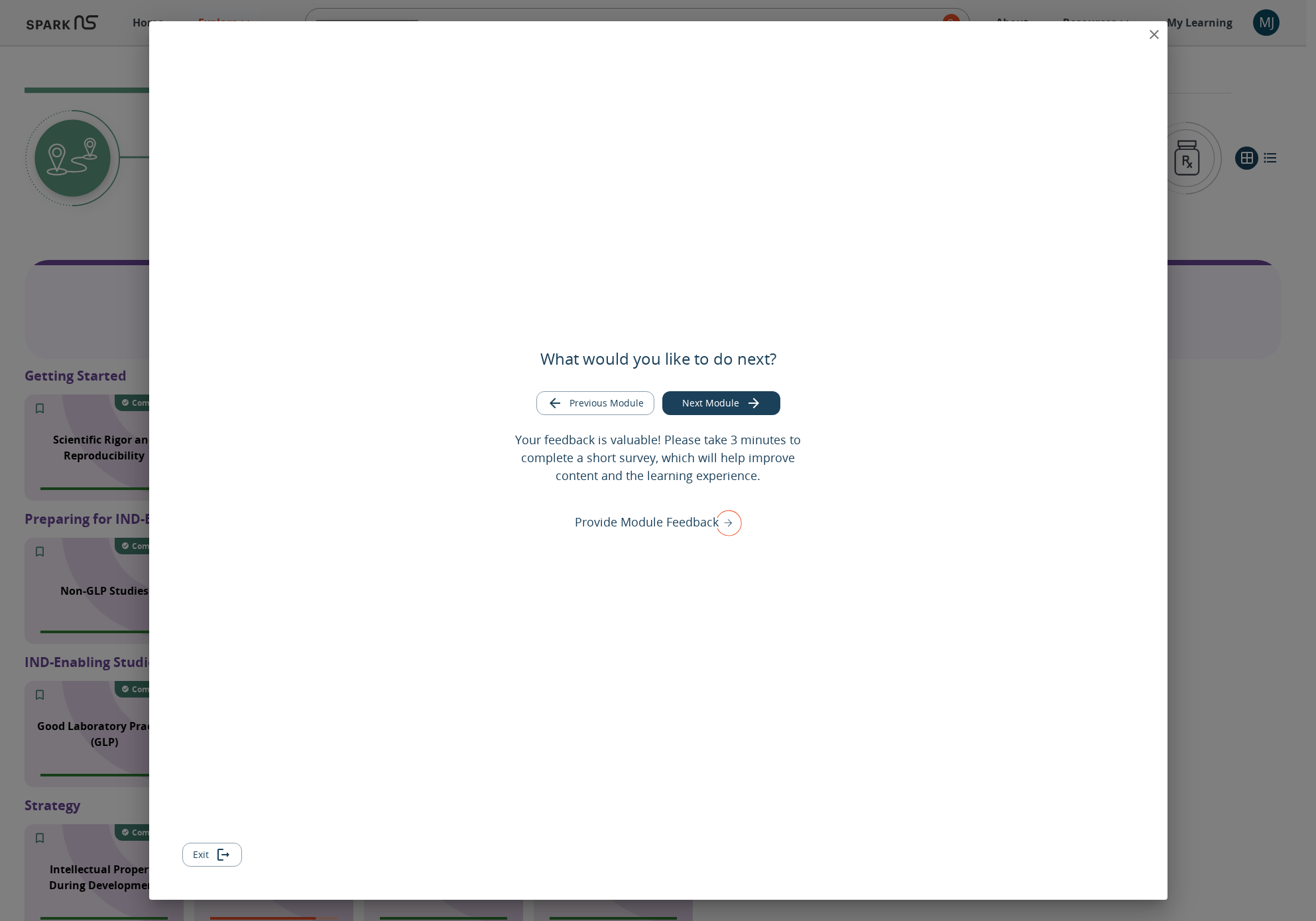
click at [957, 32] on icon "close" at bounding box center [1154, 34] width 16 height 16
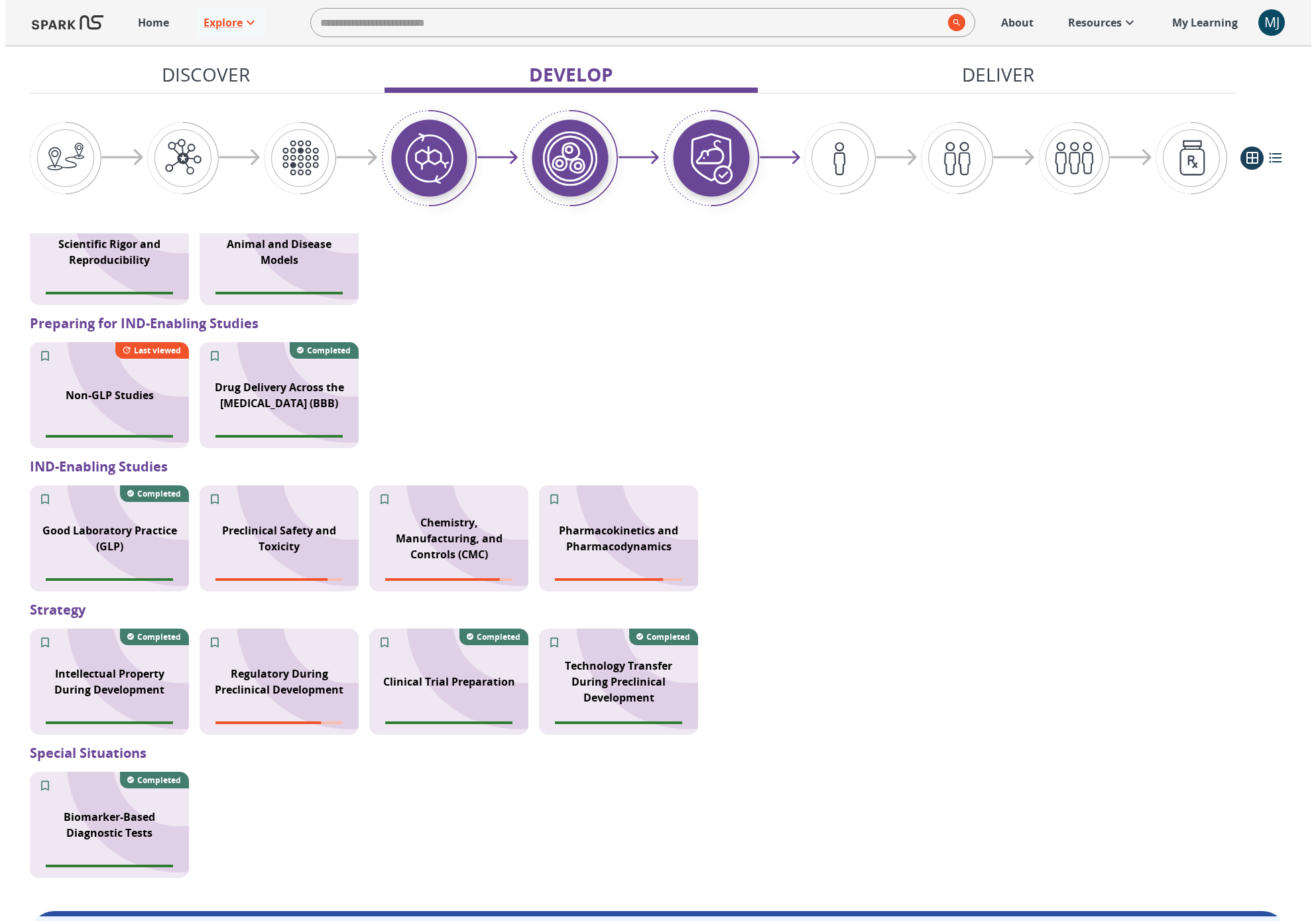
scroll to position [1042, 0]
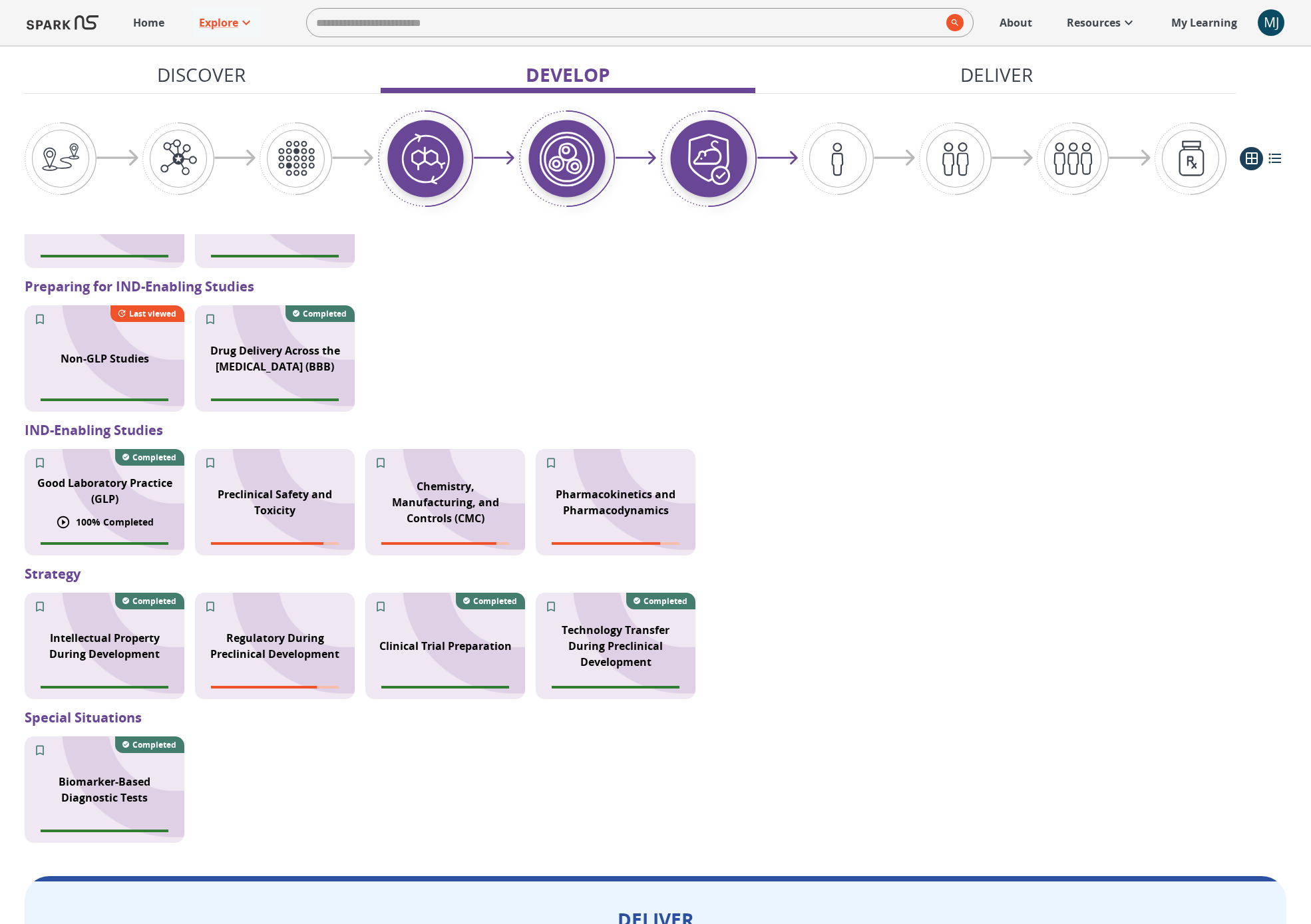
click at [148, 508] on div "Good Laboratory Practice (GLP)" at bounding box center [104, 491] width 159 height 48
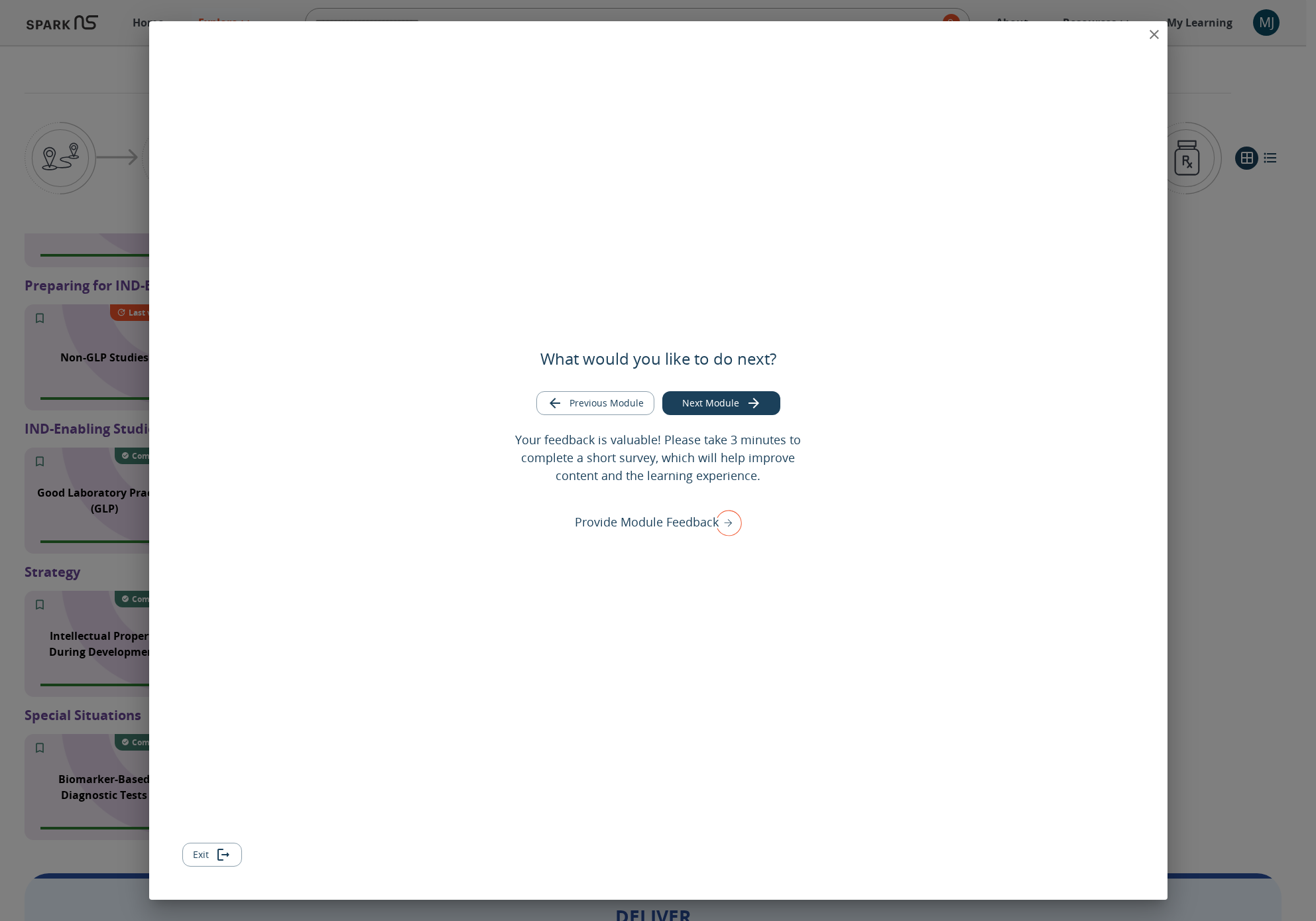
click at [957, 32] on icon "close" at bounding box center [1154, 34] width 16 height 16
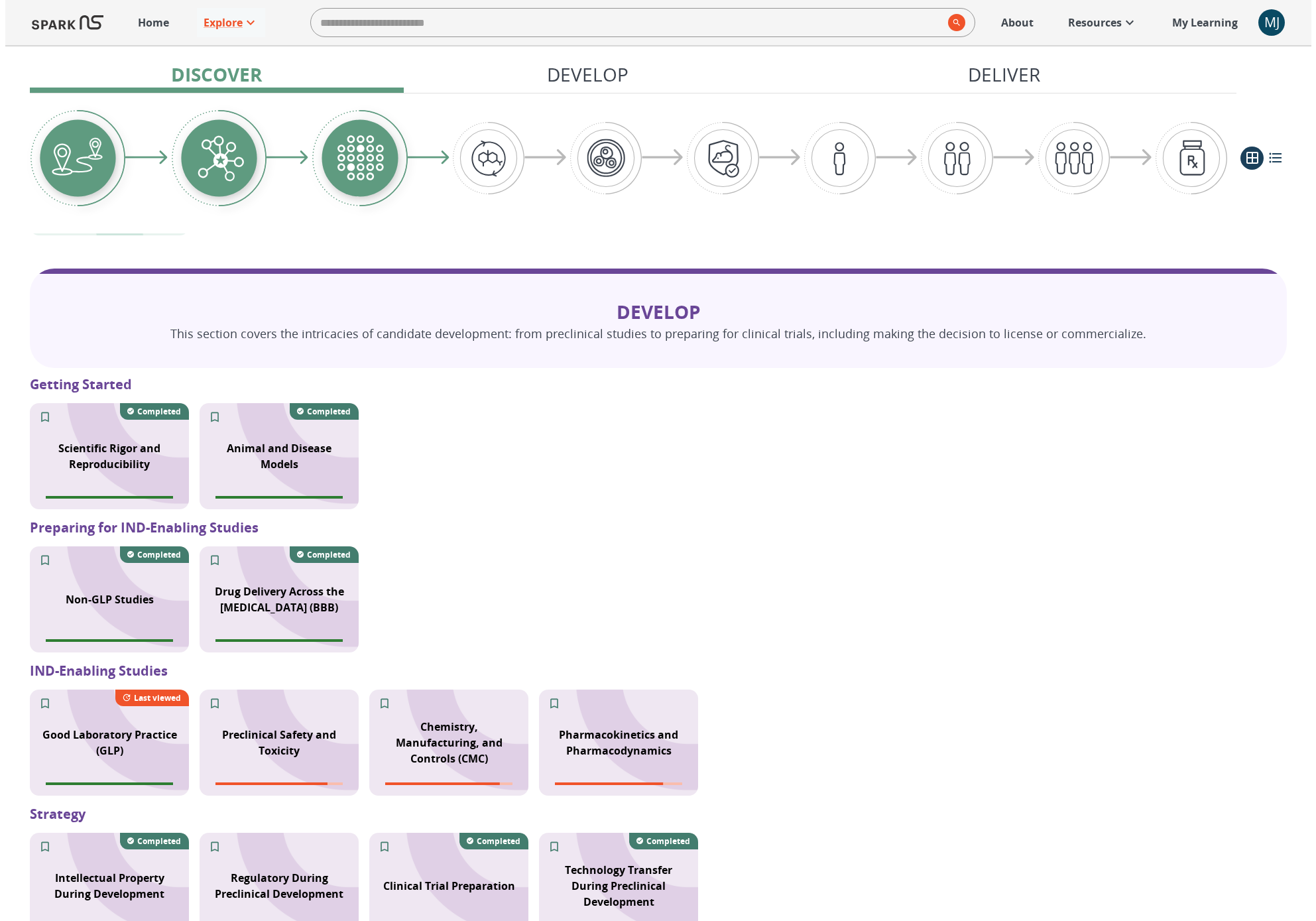
scroll to position [1100, 0]
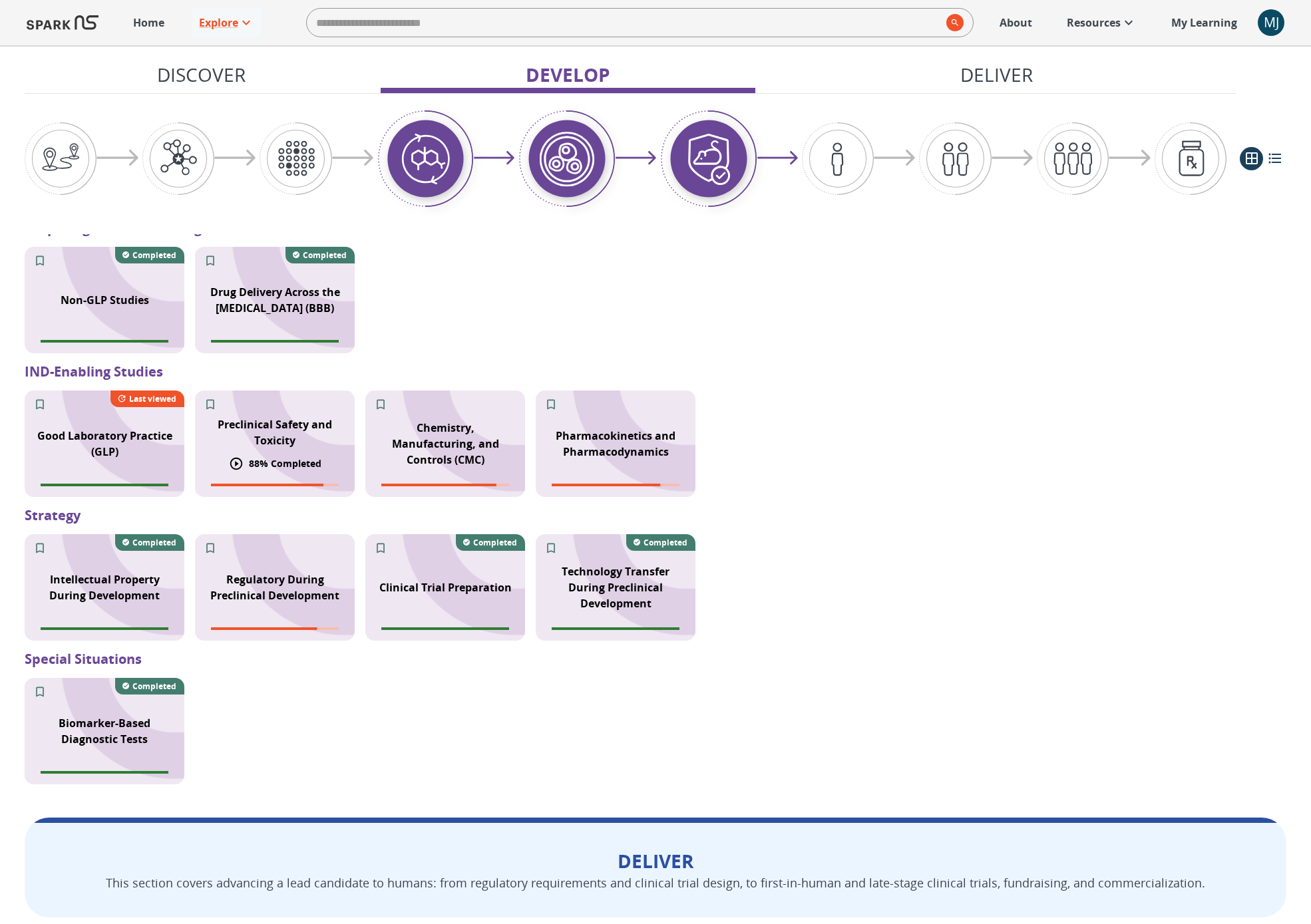
click at [265, 451] on div "Preclinical Safety and Toxicity" at bounding box center [275, 432] width 159 height 48
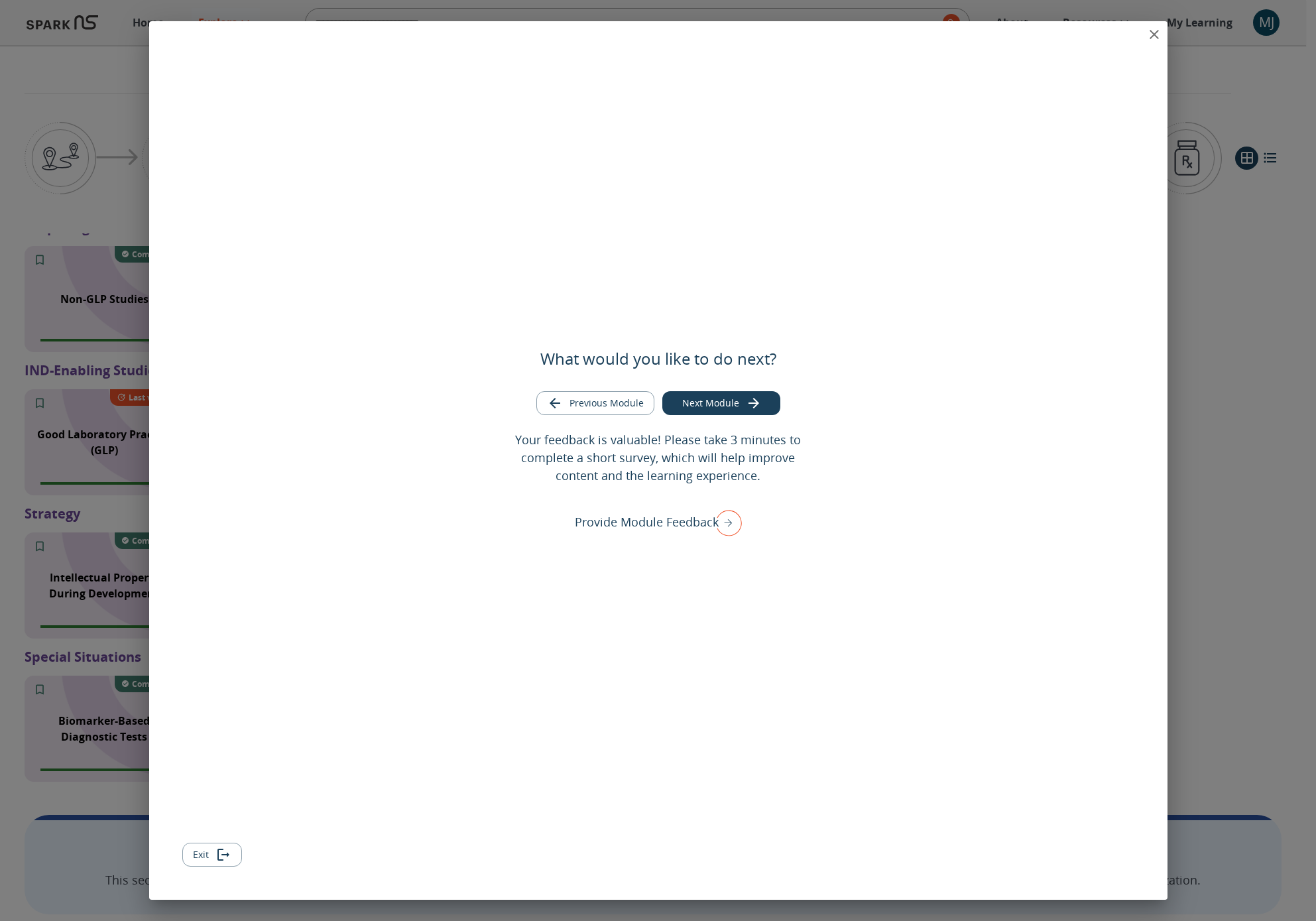
click at [957, 37] on icon "close" at bounding box center [1154, 34] width 16 height 16
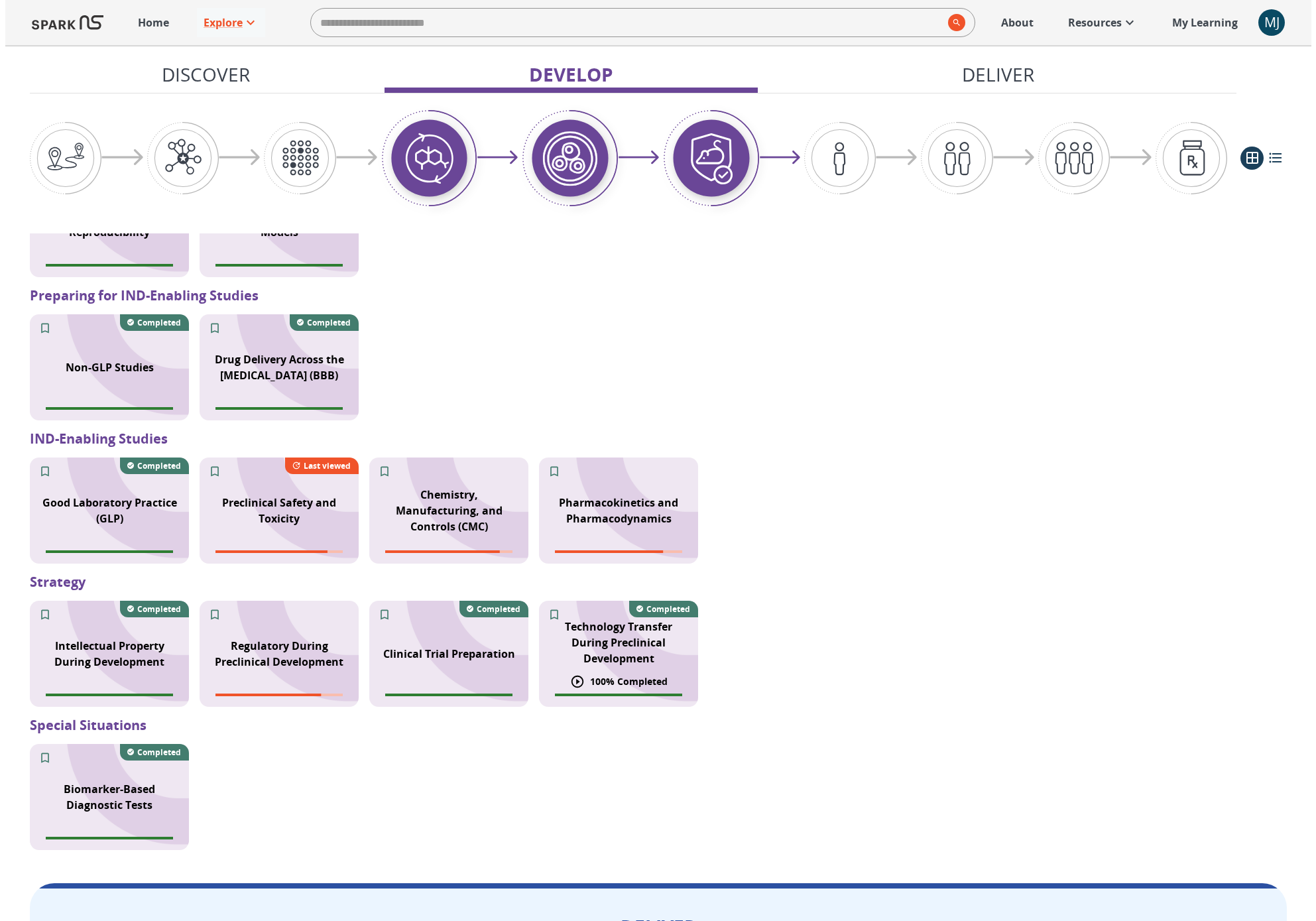
scroll to position [1048, 0]
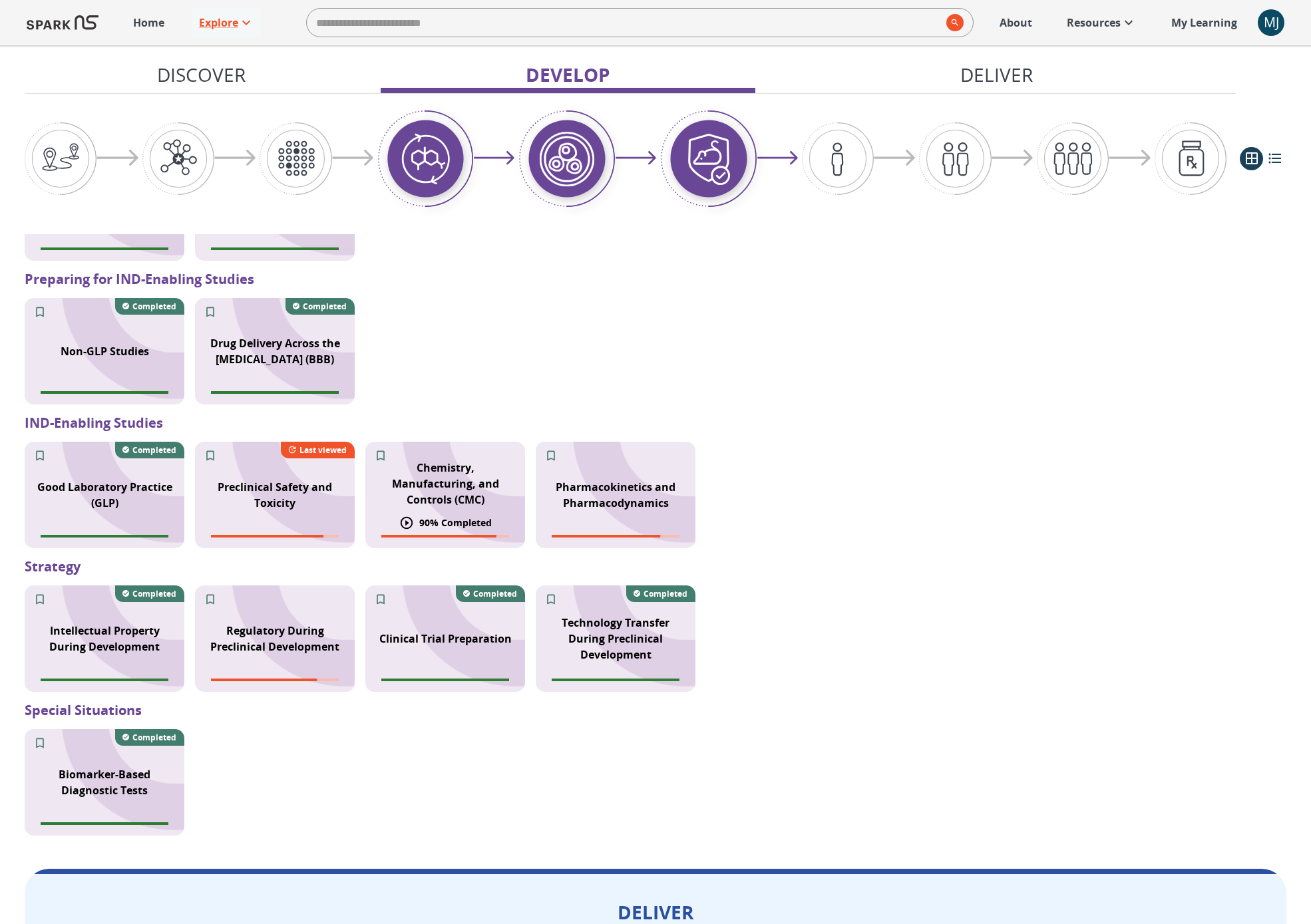
click at [450, 496] on p "Chemistry, Manufacturing, and Controls (CMC)" at bounding box center [445, 484] width 144 height 48
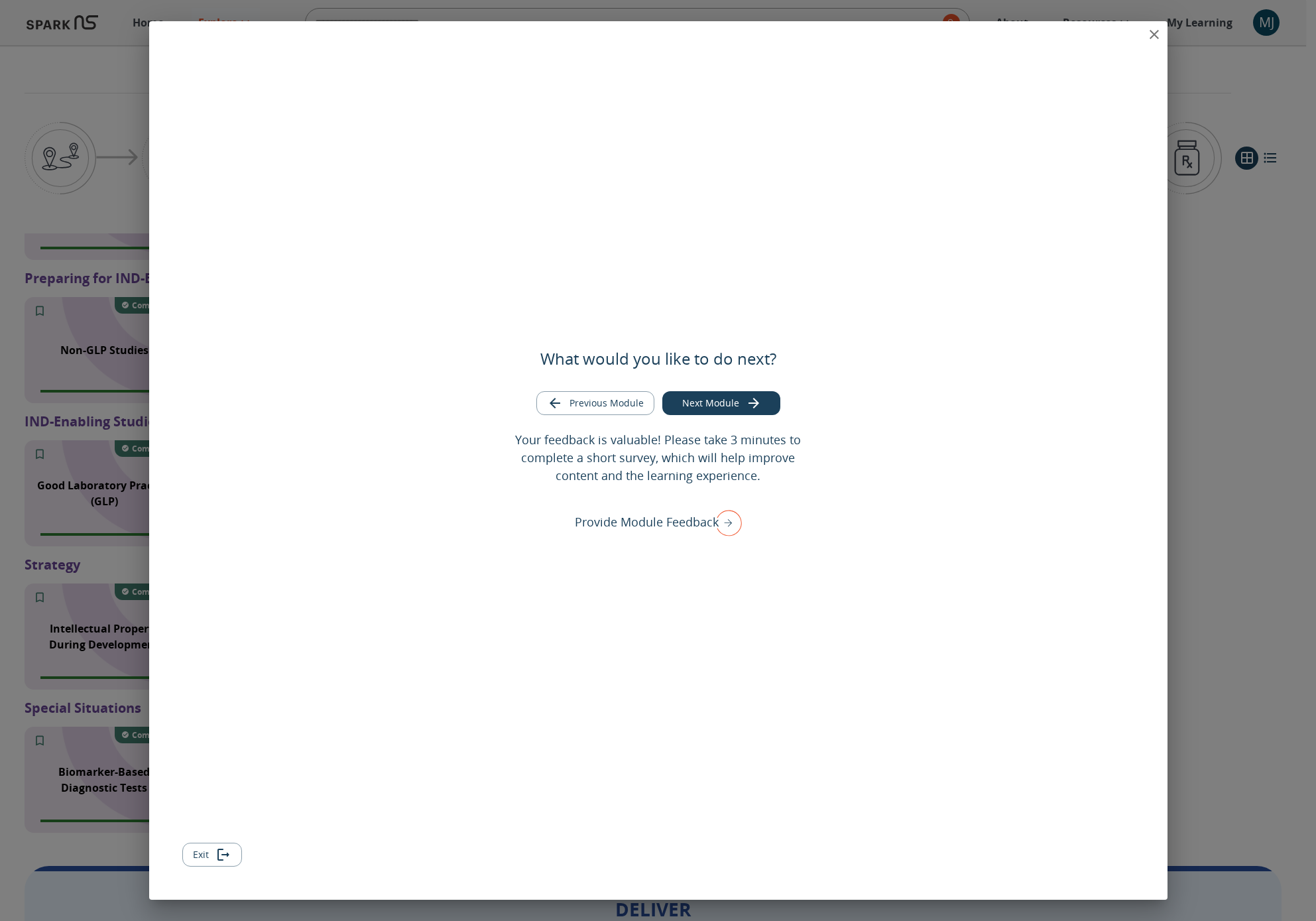
click at [608, 406] on button "Previous Module" at bounding box center [595, 404] width 118 height 25
click at [957, 33] on div "What would you like to do next? Previous Module Next Module Your feedback is va…" at bounding box center [658, 460] width 1019 height 879
click at [957, 31] on icon "close" at bounding box center [1154, 35] width 10 height 10
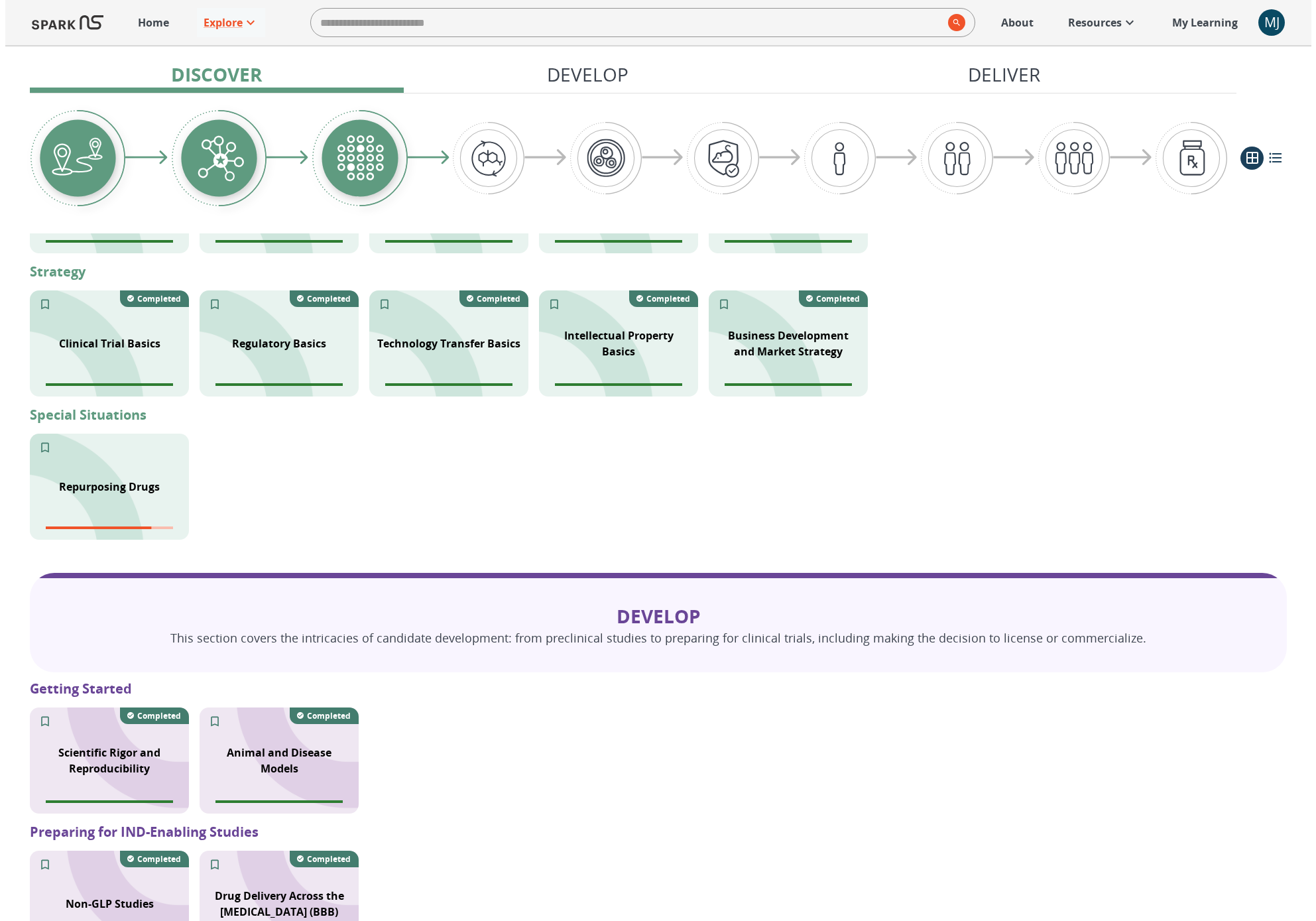
scroll to position [787, 0]
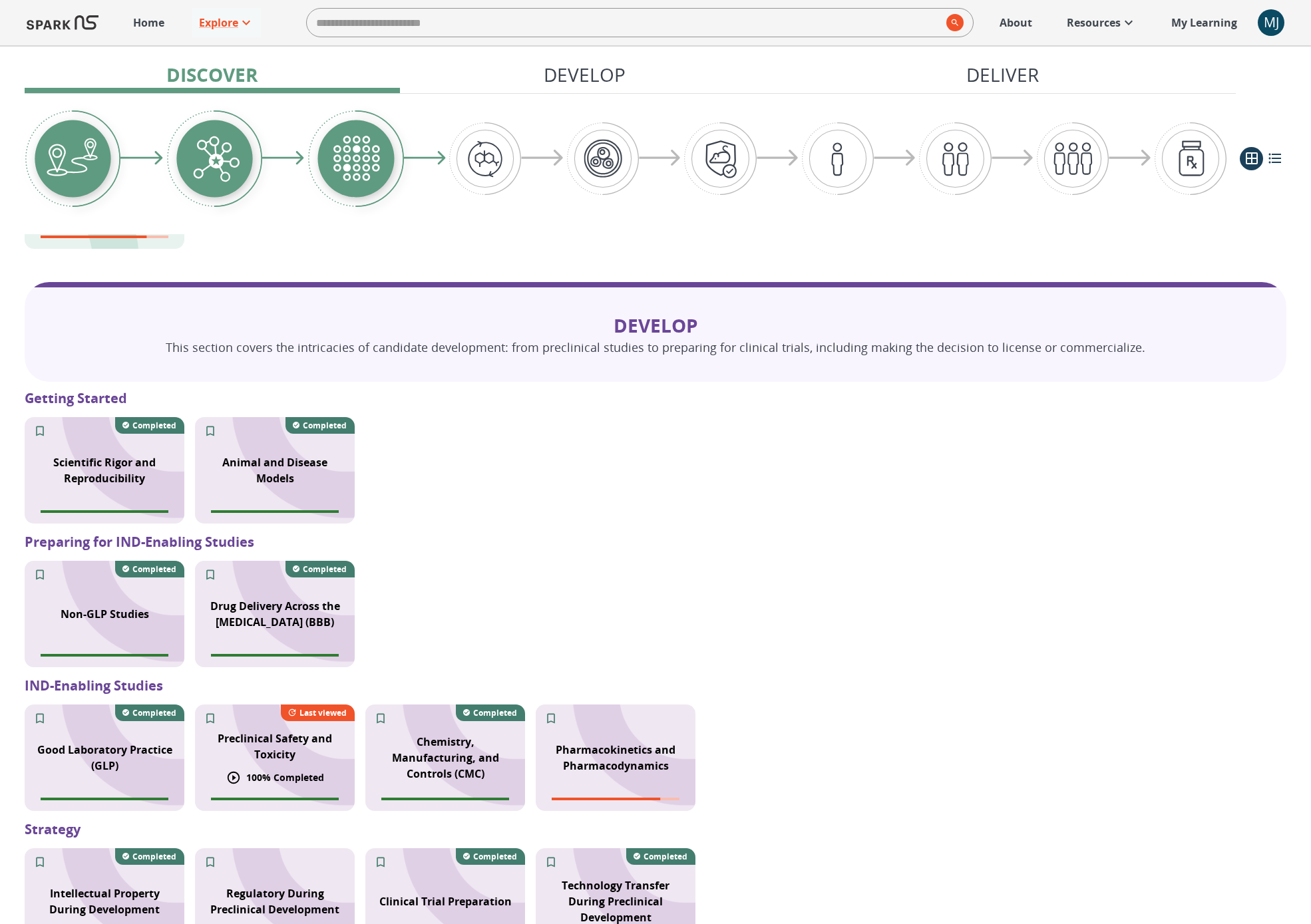
click at [305, 743] on p "Preclinical Safety and Toxicity" at bounding box center [274, 747] width 144 height 32
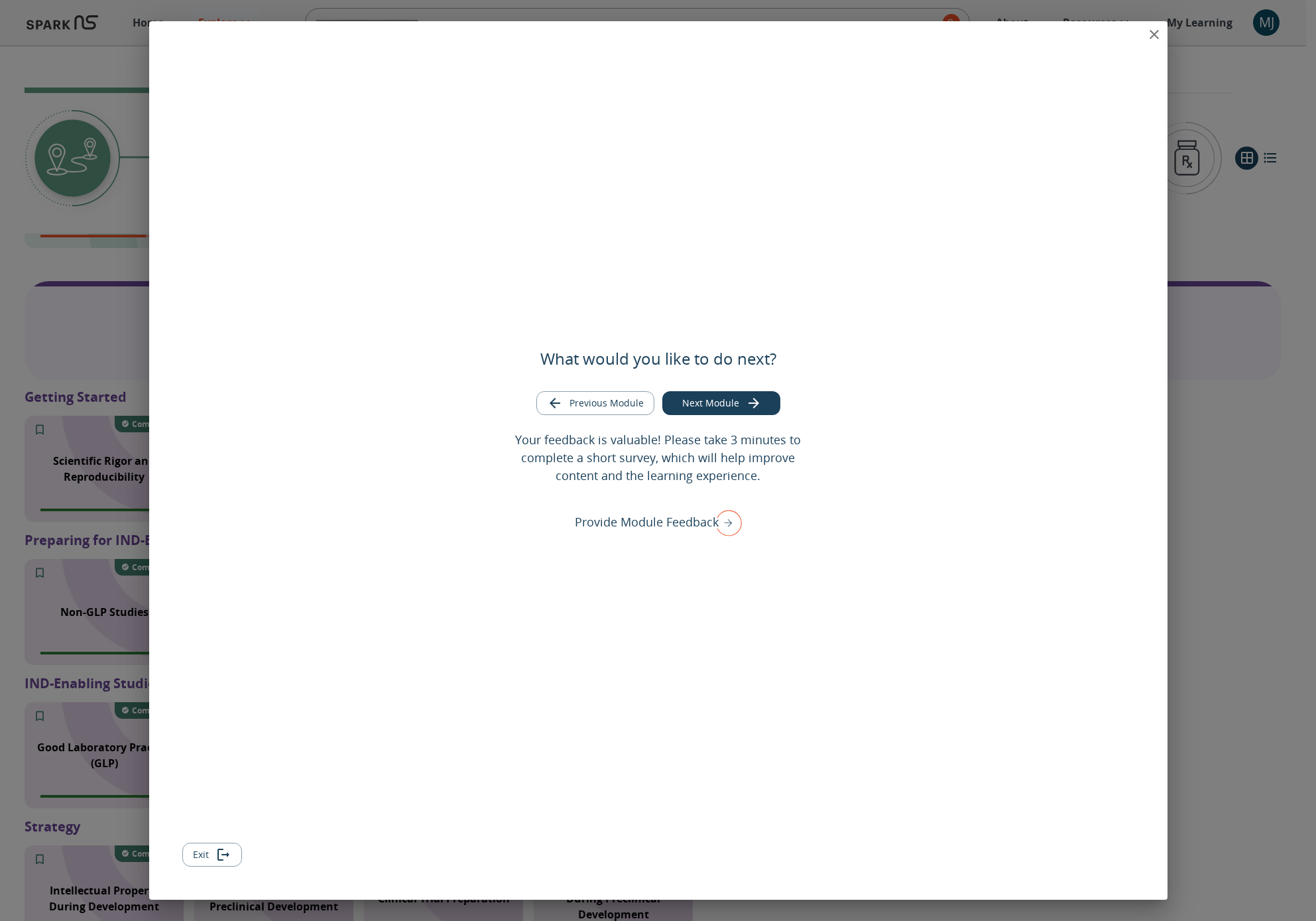
click at [957, 32] on icon "close" at bounding box center [1154, 35] width 10 height 10
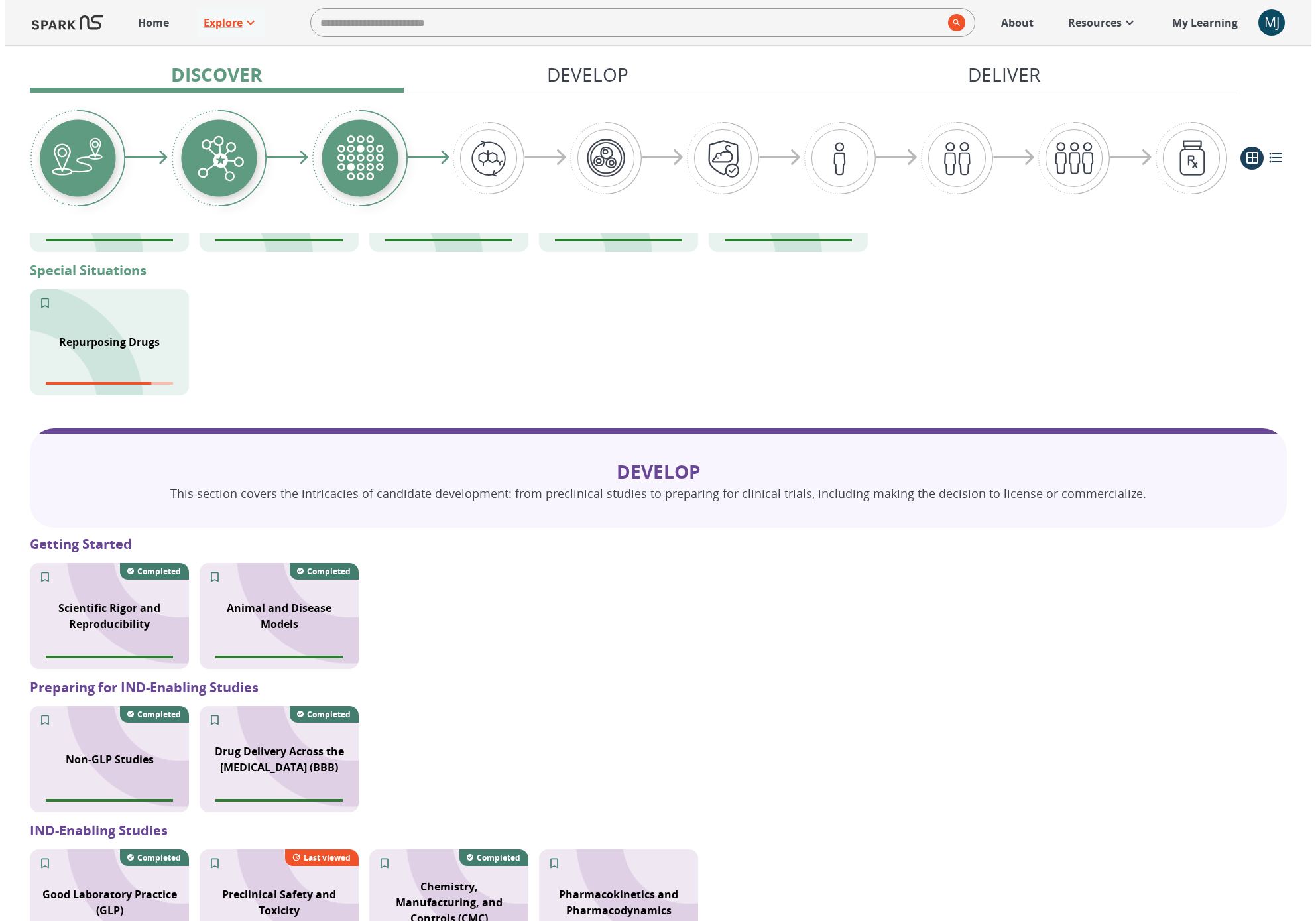
scroll to position [905, 0]
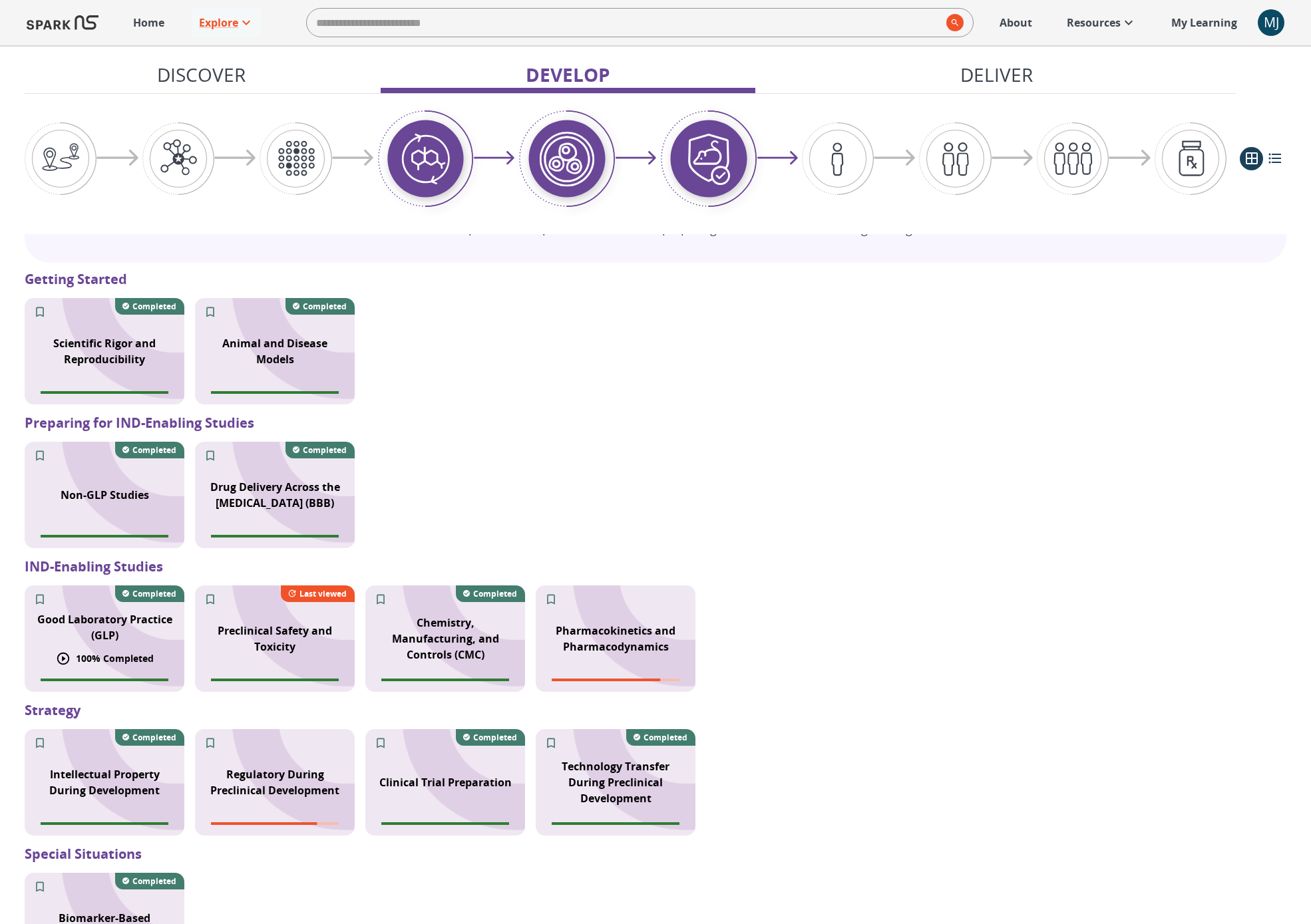
click at [102, 648] on div "Good Laboratory Practice (GLP)" at bounding box center [104, 628] width 159 height 48
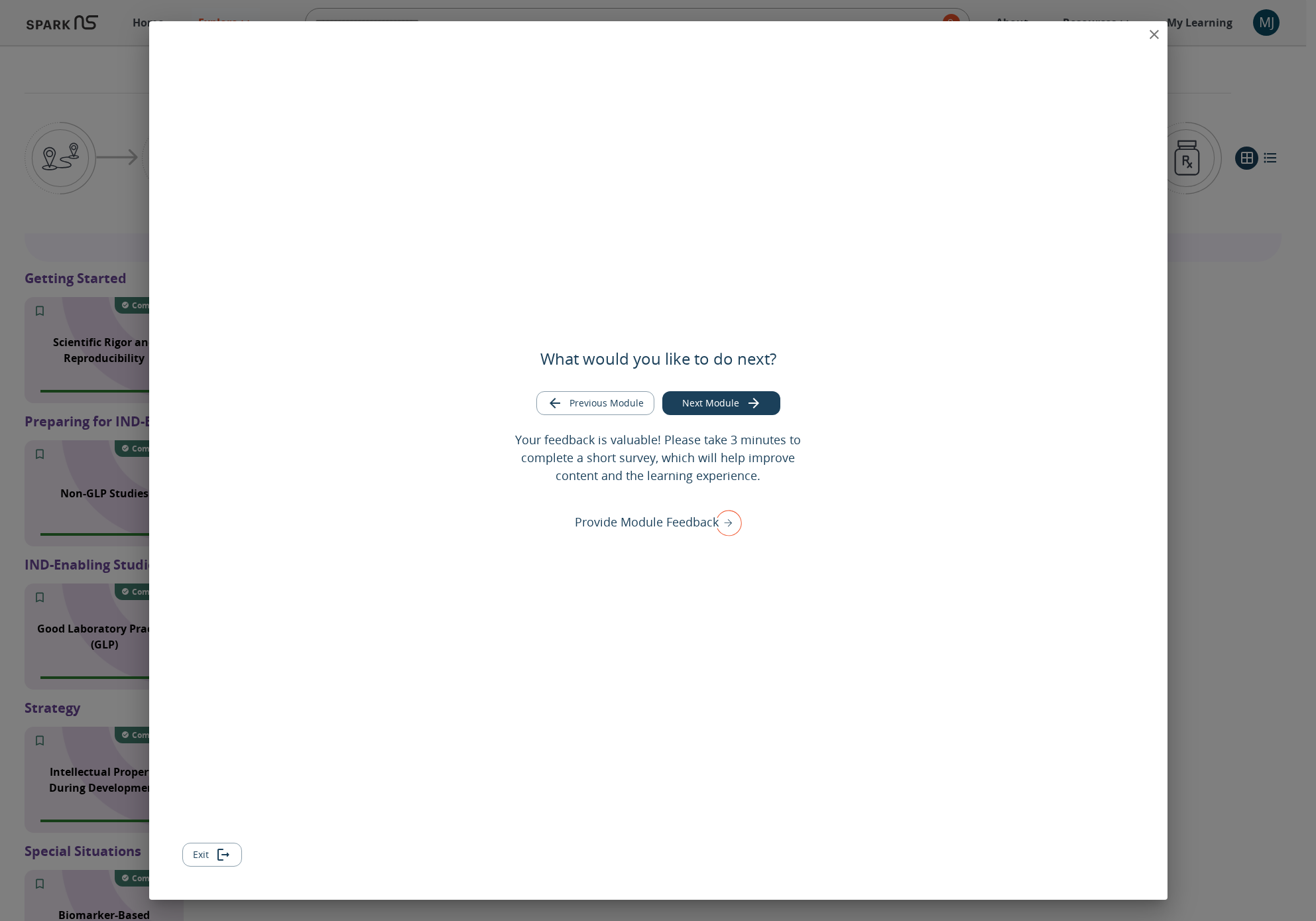
click at [957, 34] on icon "close" at bounding box center [1154, 34] width 16 height 16
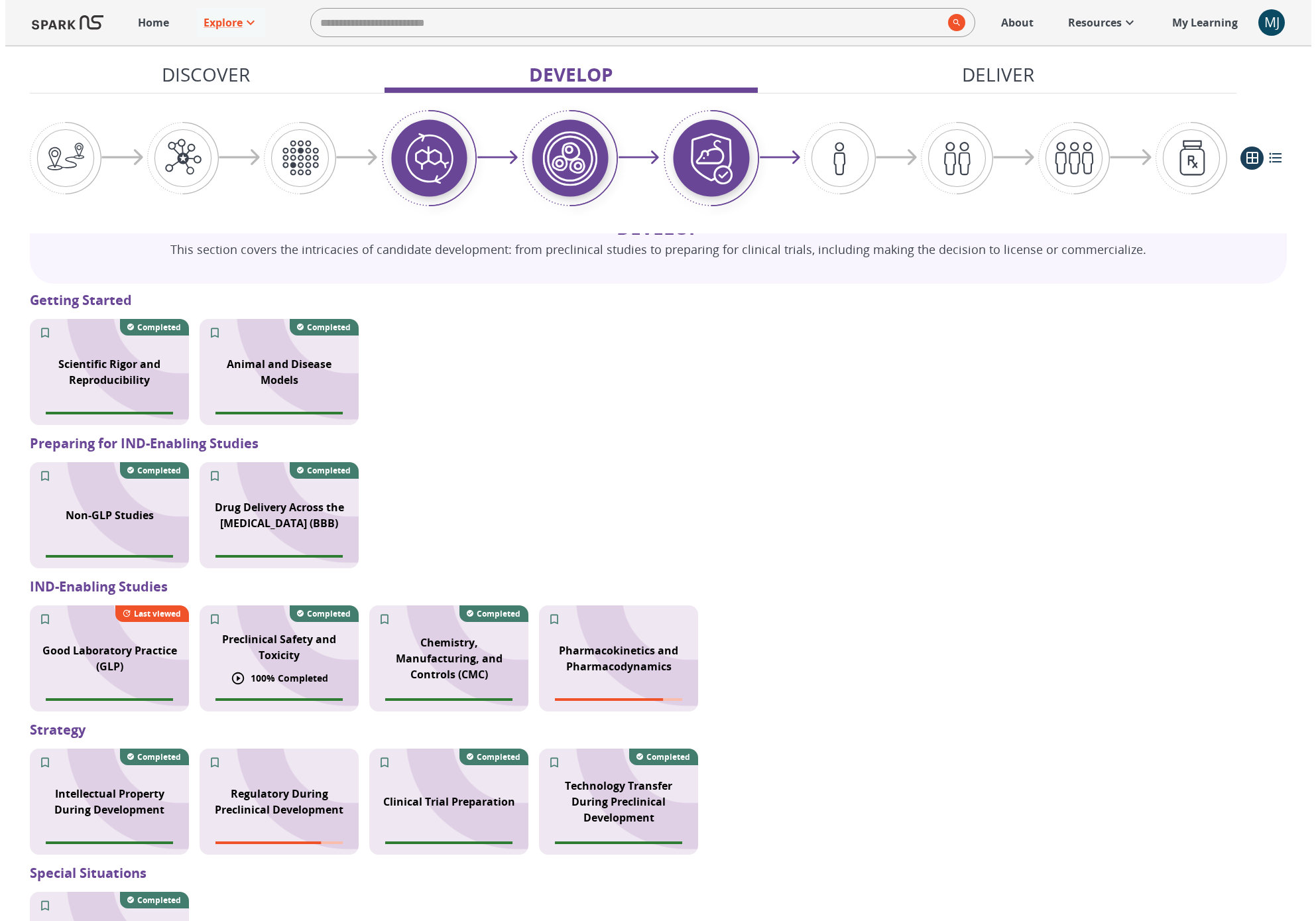
scroll to position [1108, 0]
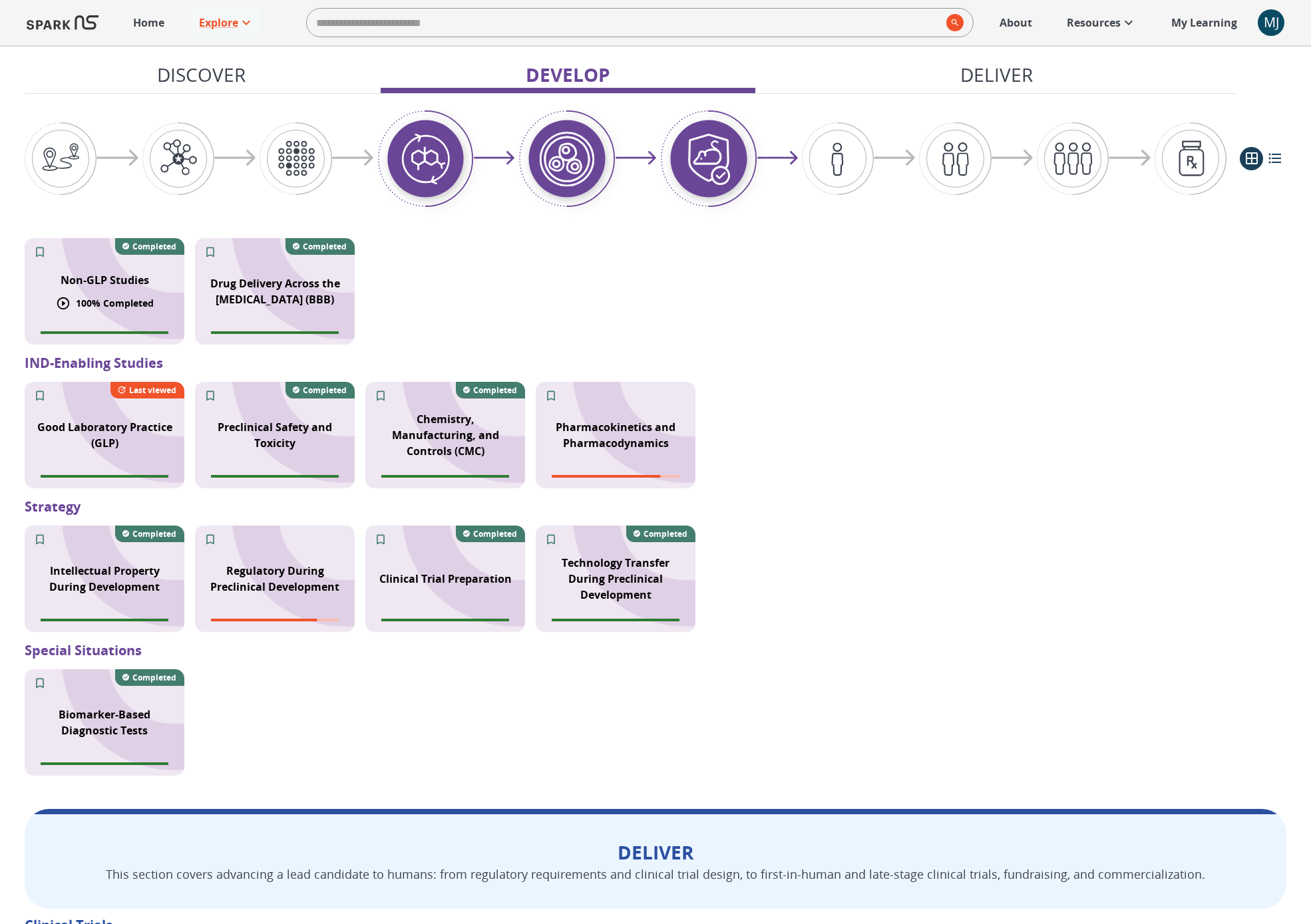
click at [89, 294] on div "Non-GLP Studies" at bounding box center [104, 280] width 104 height 32
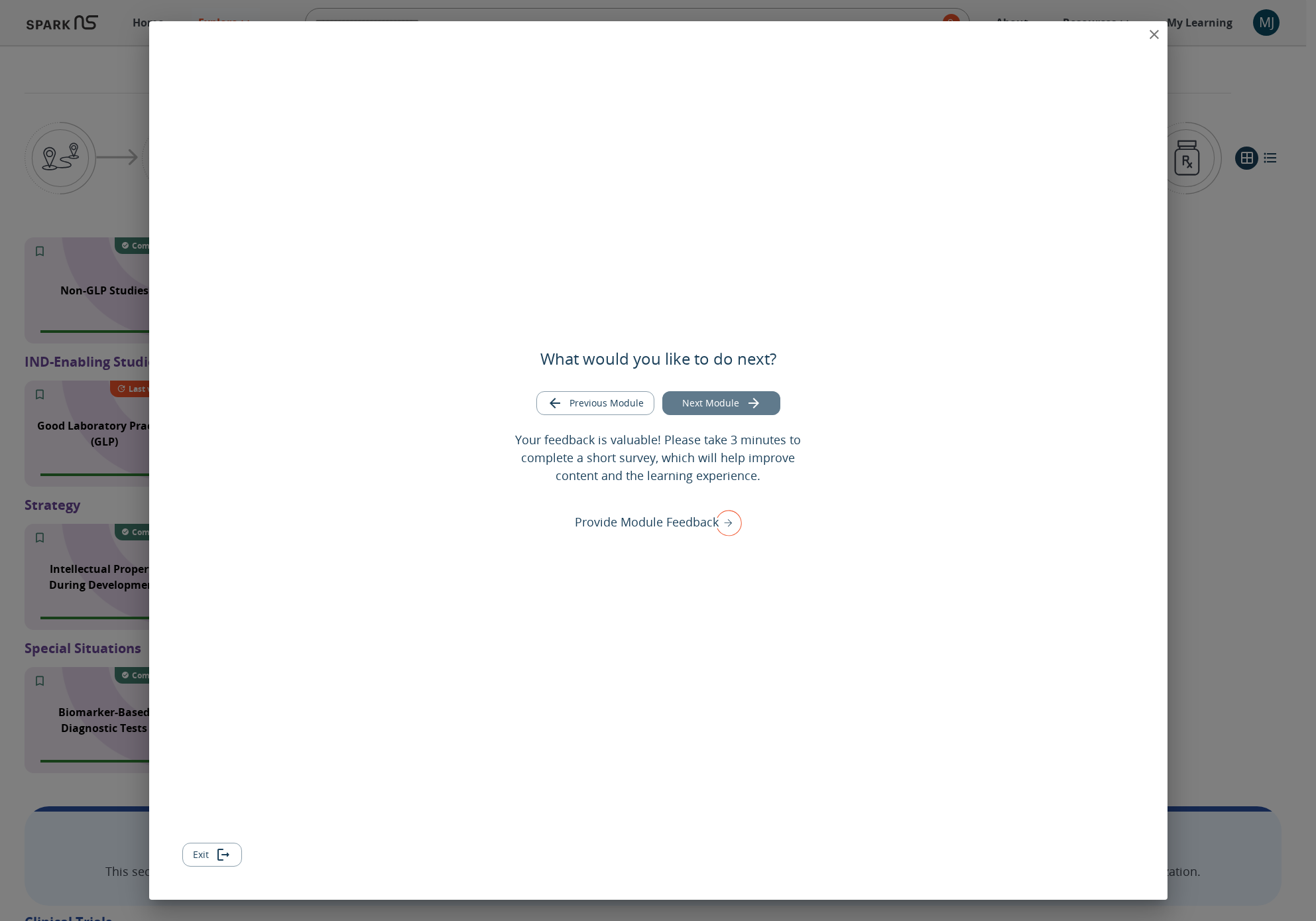
click at [723, 400] on button "Next Module" at bounding box center [721, 404] width 118 height 25
click at [717, 397] on button "Next Module" at bounding box center [721, 404] width 118 height 25
click at [957, 27] on icon "close" at bounding box center [1154, 34] width 16 height 16
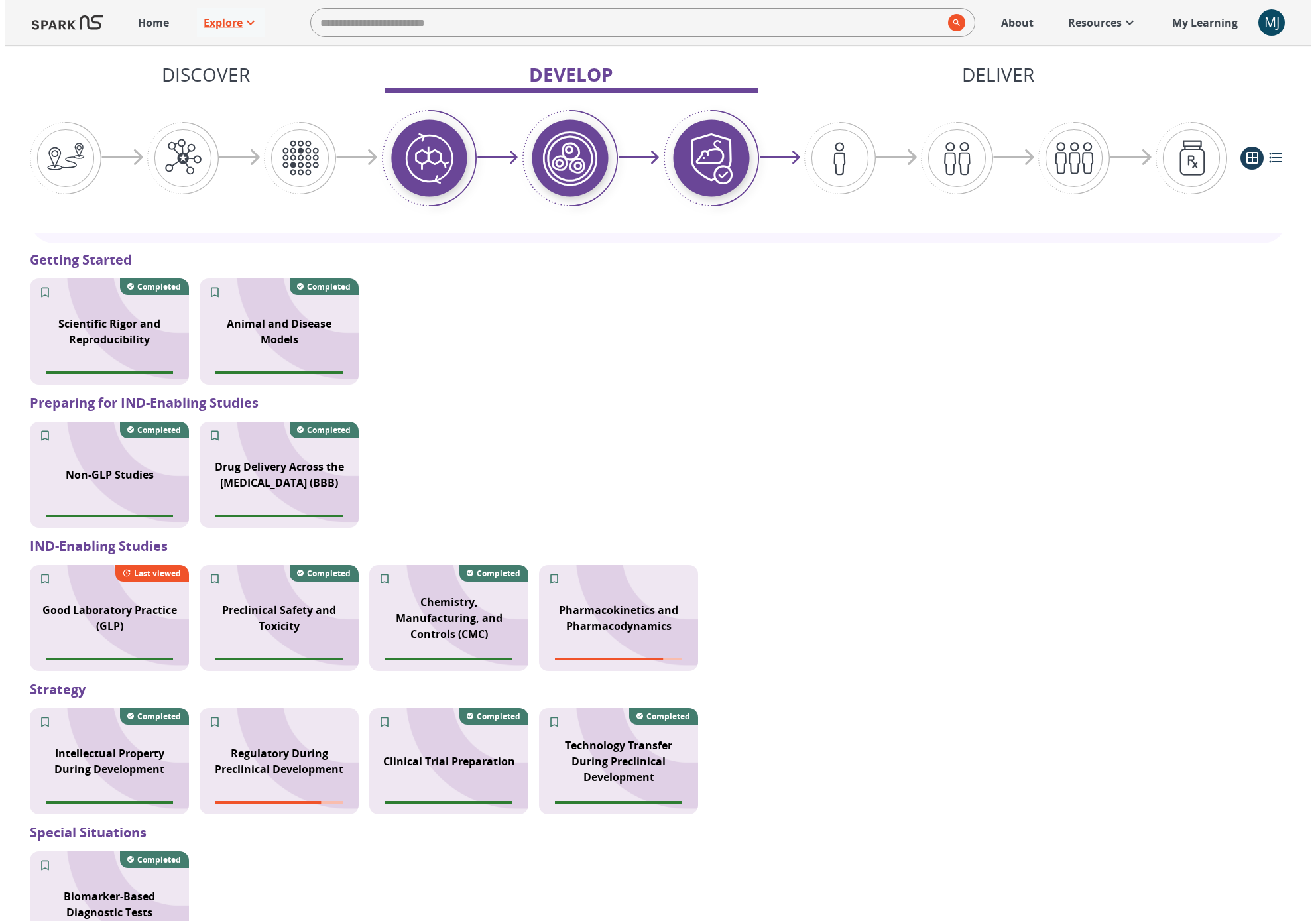
scroll to position [916, 0]
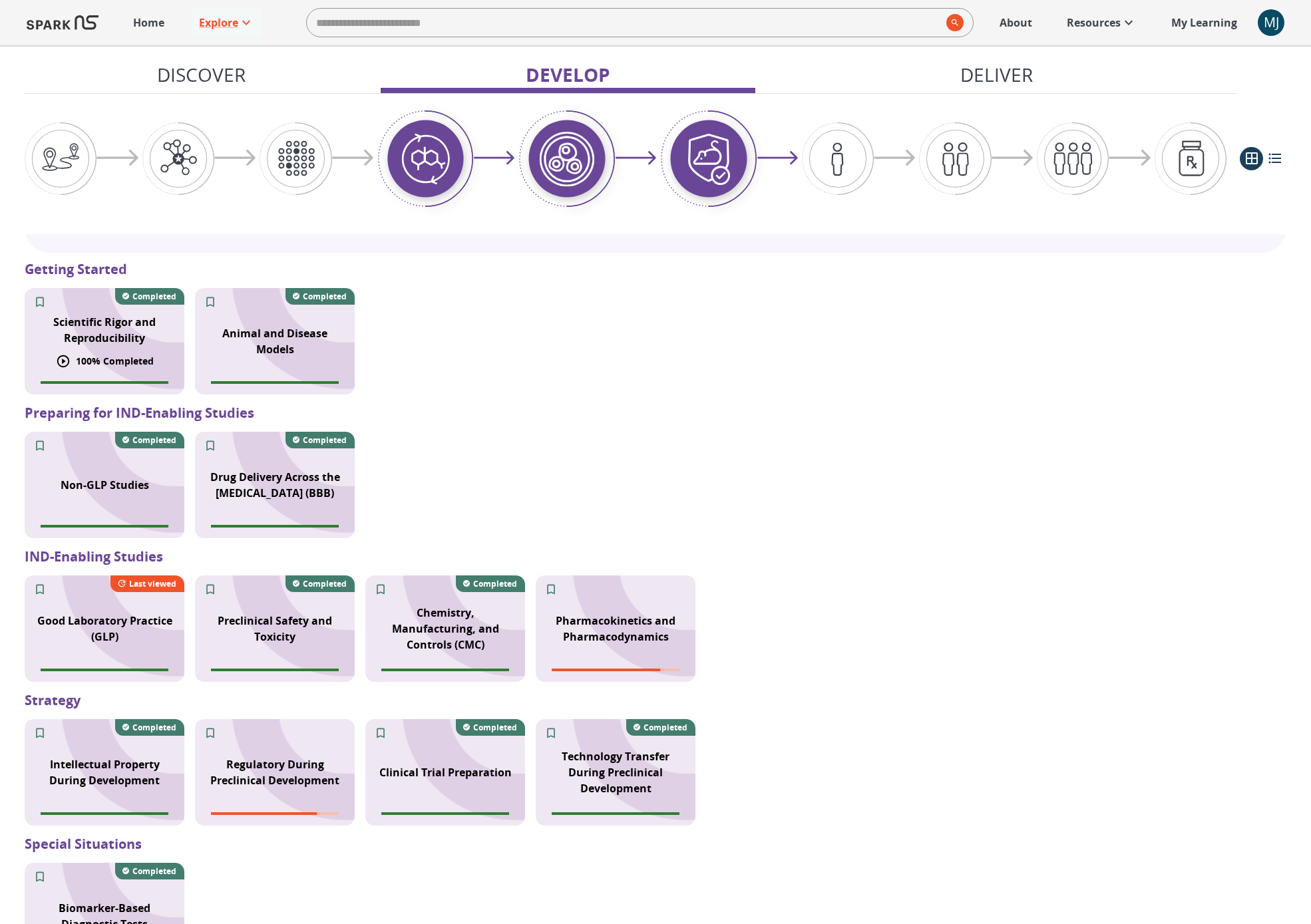
click at [98, 354] on p "100 % Completed" at bounding box center [114, 361] width 78 height 14
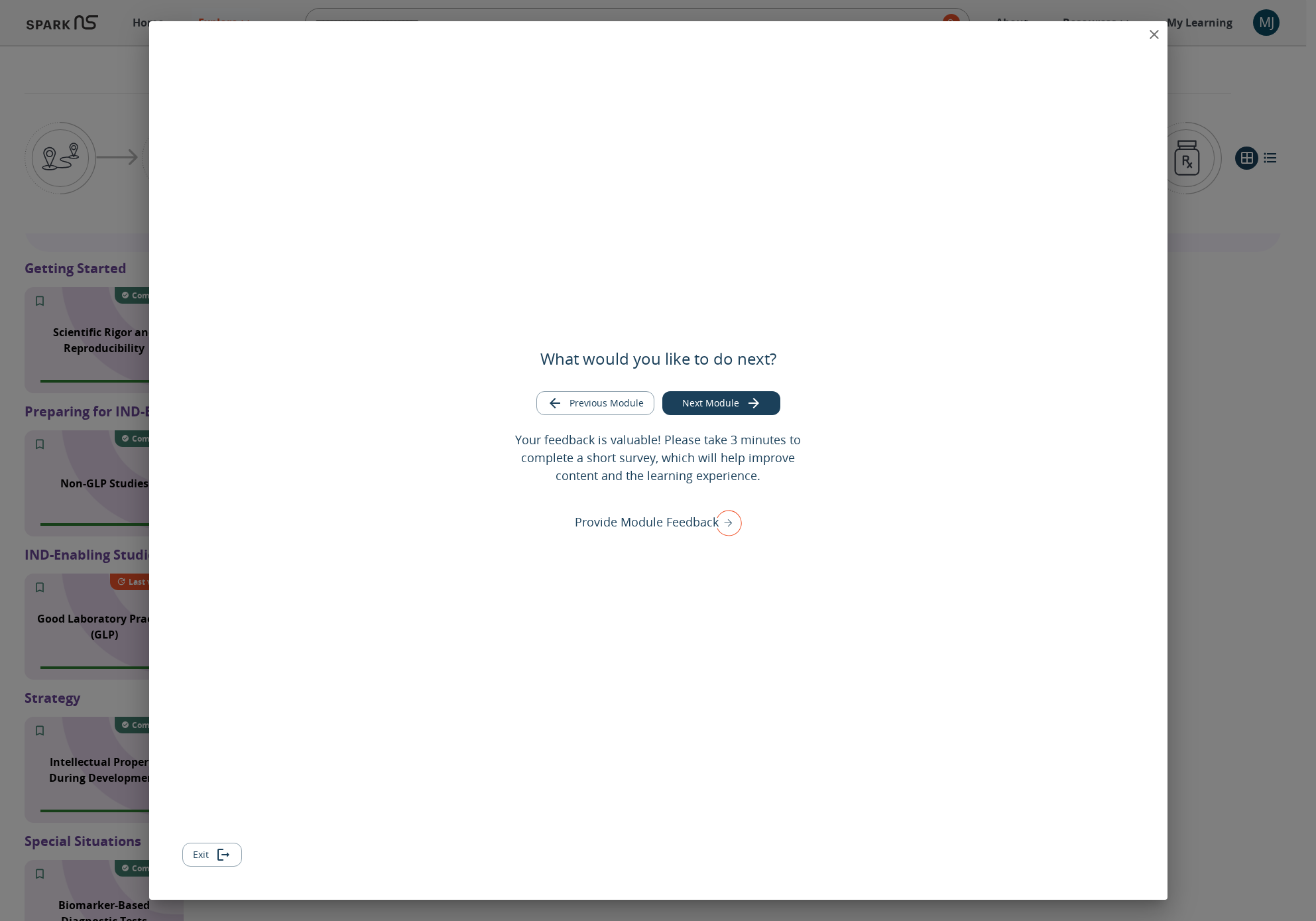
click at [722, 410] on button "Next Module" at bounding box center [721, 404] width 118 height 25
